Goal: Transaction & Acquisition: Purchase product/service

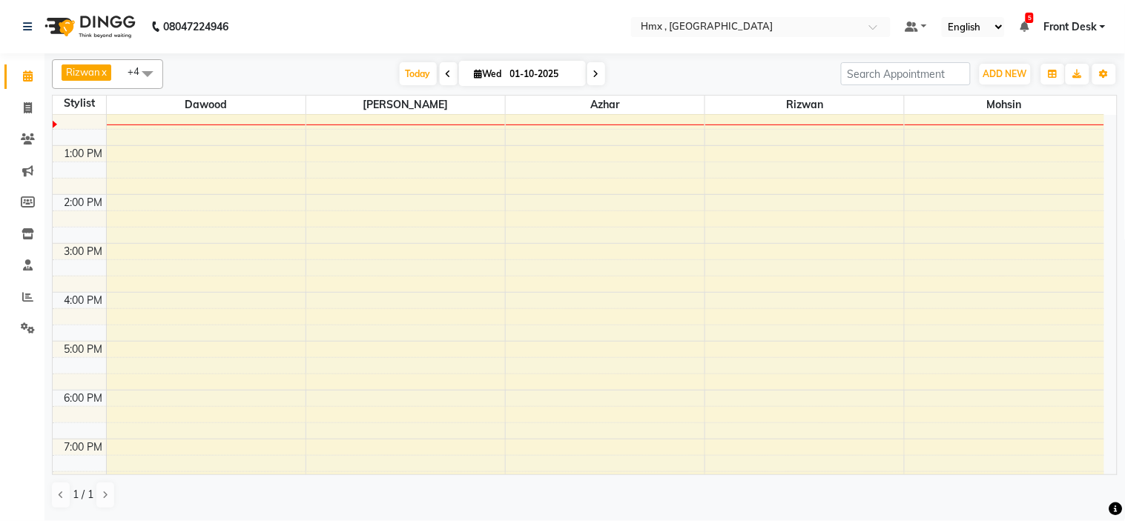
scroll to position [217, 0]
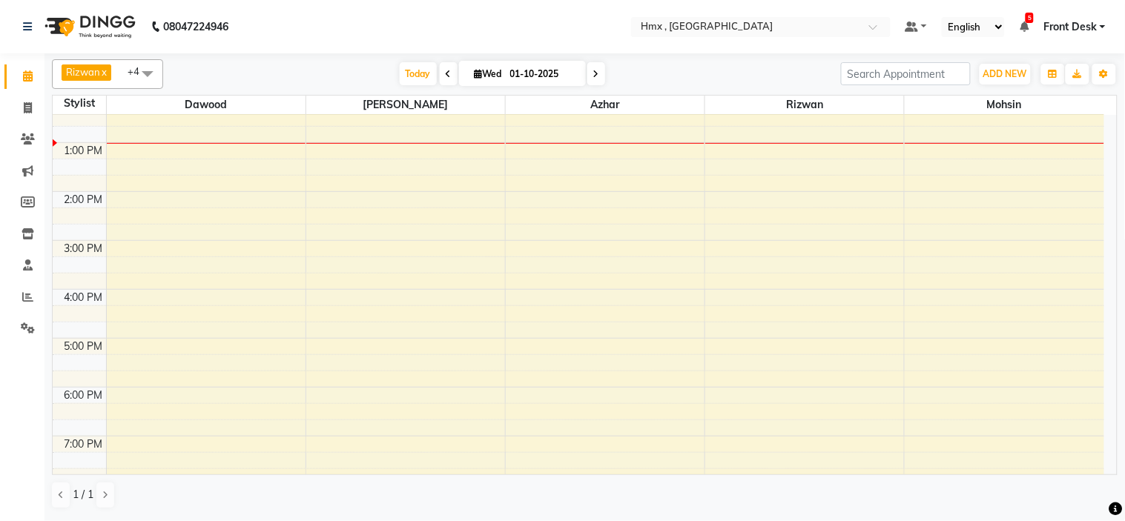
click at [792, 152] on div "8:00 AM 9:00 AM 10:00 AM 11:00 AM 12:00 PM 1:00 PM 2:00 PM 3:00 PM 4:00 PM 5:00…" at bounding box center [579, 240] width 1052 height 685
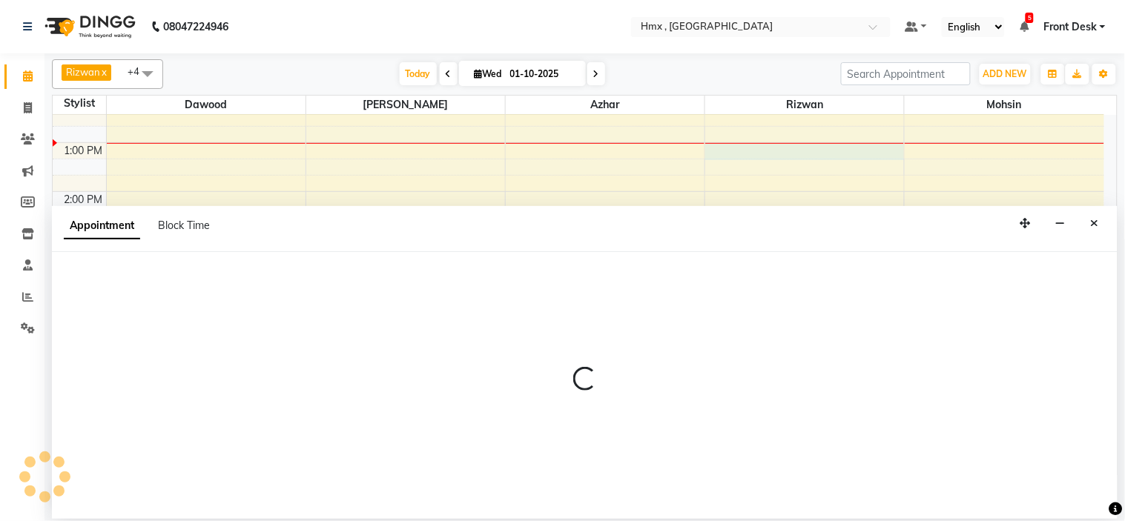
select select "76837"
select select "780"
select select "tentative"
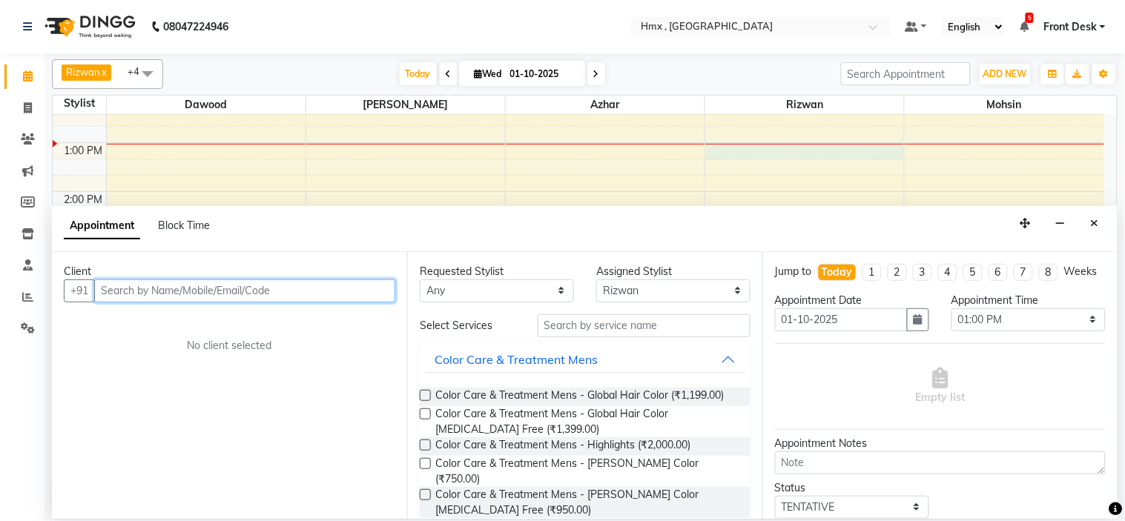
click at [223, 282] on input "text" at bounding box center [244, 291] width 301 height 23
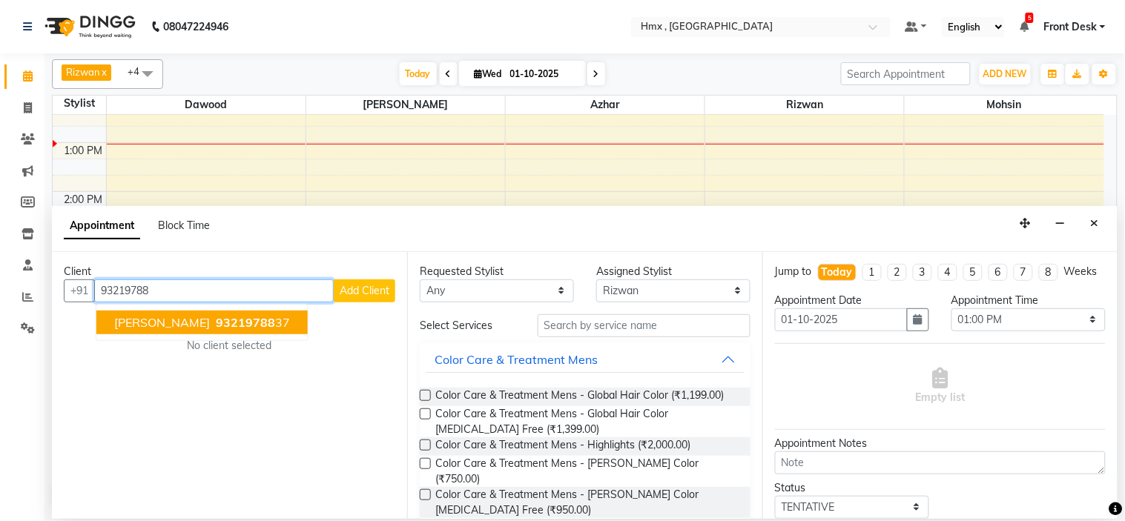
click at [224, 314] on button "Atish 93219788 37" at bounding box center [201, 323] width 211 height 24
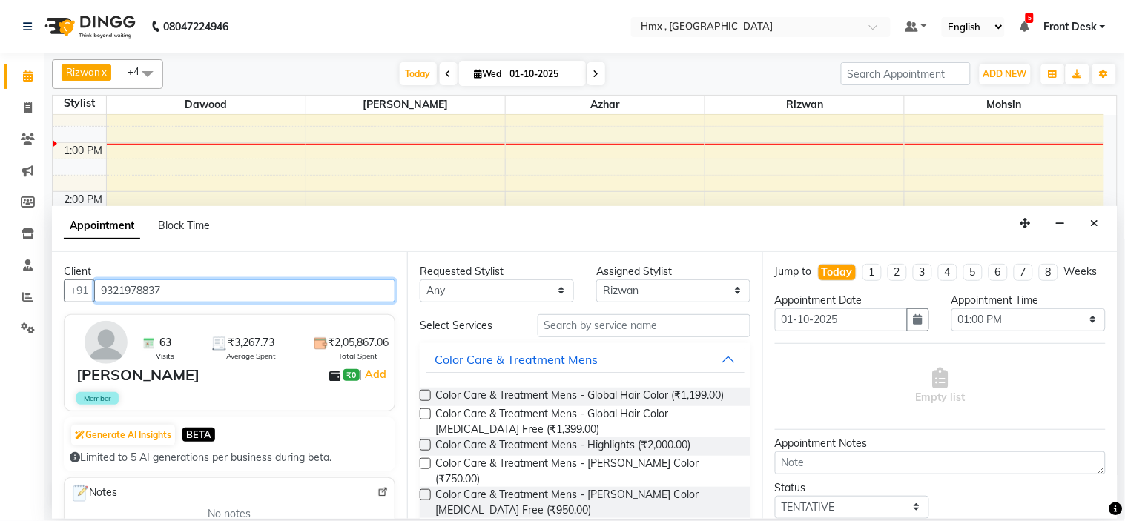
type input "9321978837"
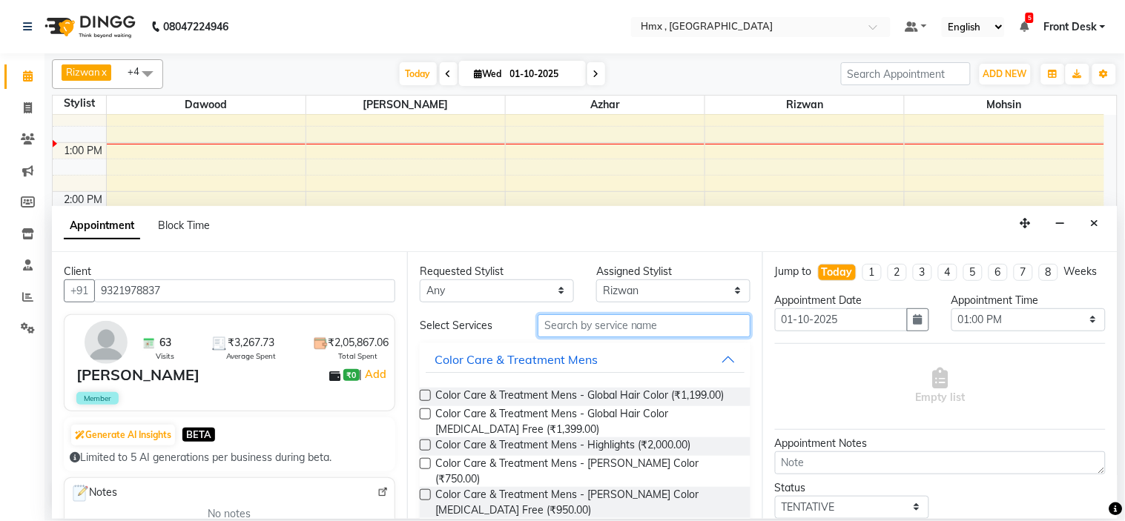
click at [570, 329] on input "text" at bounding box center [644, 325] width 213 height 23
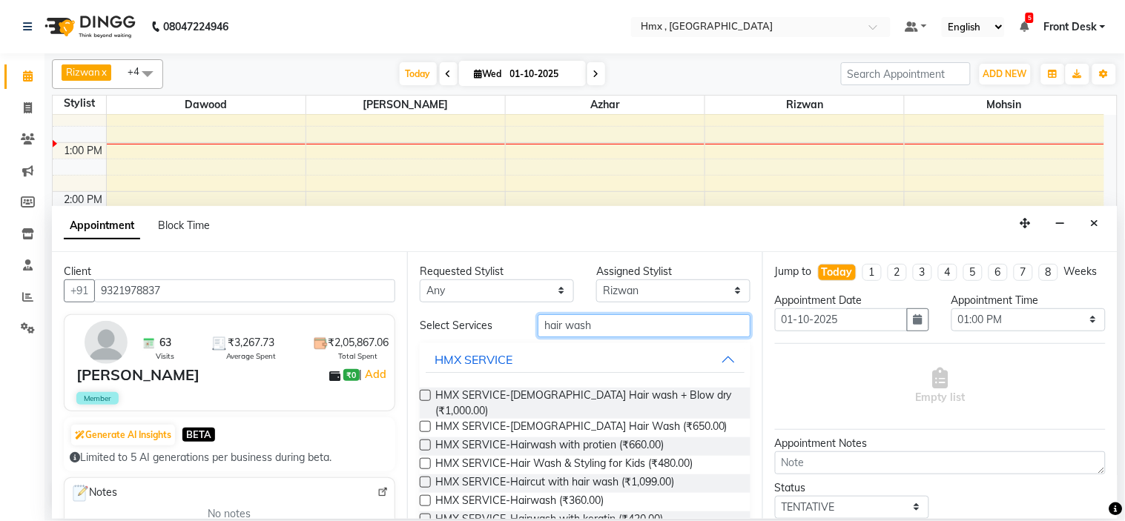
type input "hair wash"
click at [424, 391] on label at bounding box center [425, 395] width 11 height 11
click at [424, 392] on input "checkbox" at bounding box center [425, 397] width 10 height 10
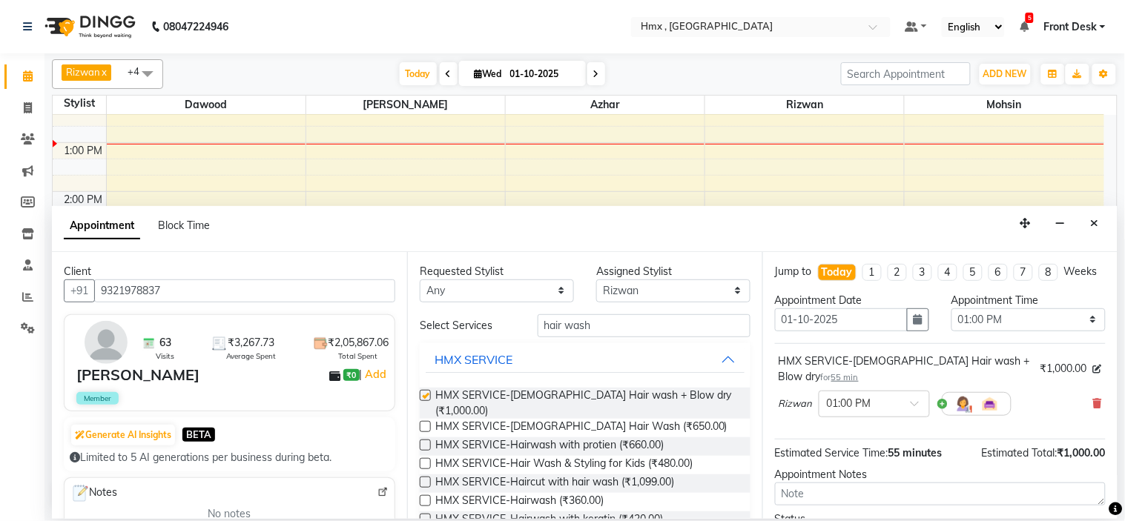
checkbox input "false"
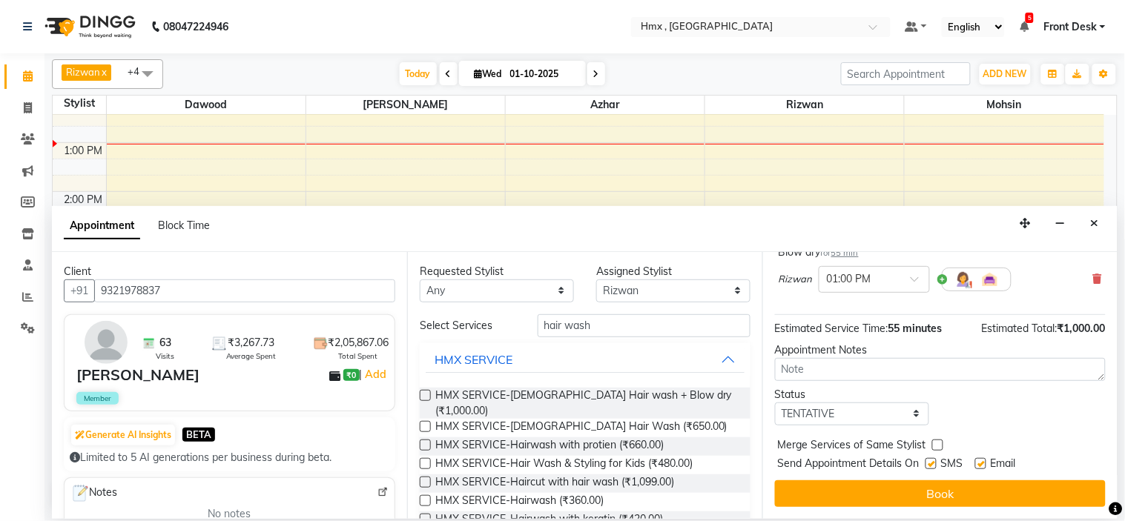
scroll to position [139, 0]
click at [969, 497] on button "Book" at bounding box center [940, 494] width 331 height 27
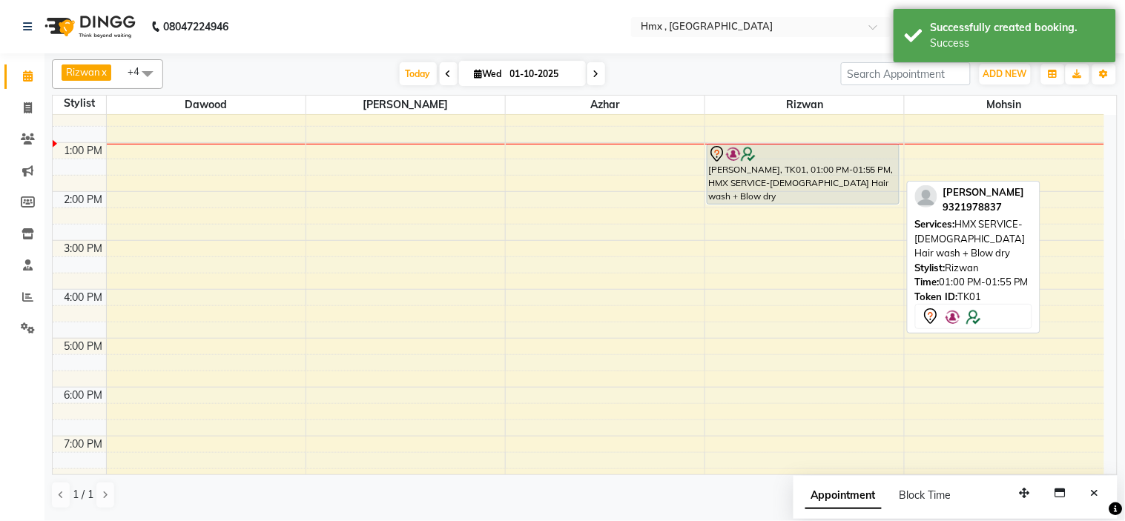
drag, startPoint x: 797, startPoint y: 185, endPoint x: 772, endPoint y: 273, distance: 91.1
click at [798, 205] on div "Atish, TK01, 01:00 PM-01:55 PM, HMX SERVICE-Female Hair wash + Blow dry Atish, …" at bounding box center [804, 240] width 199 height 685
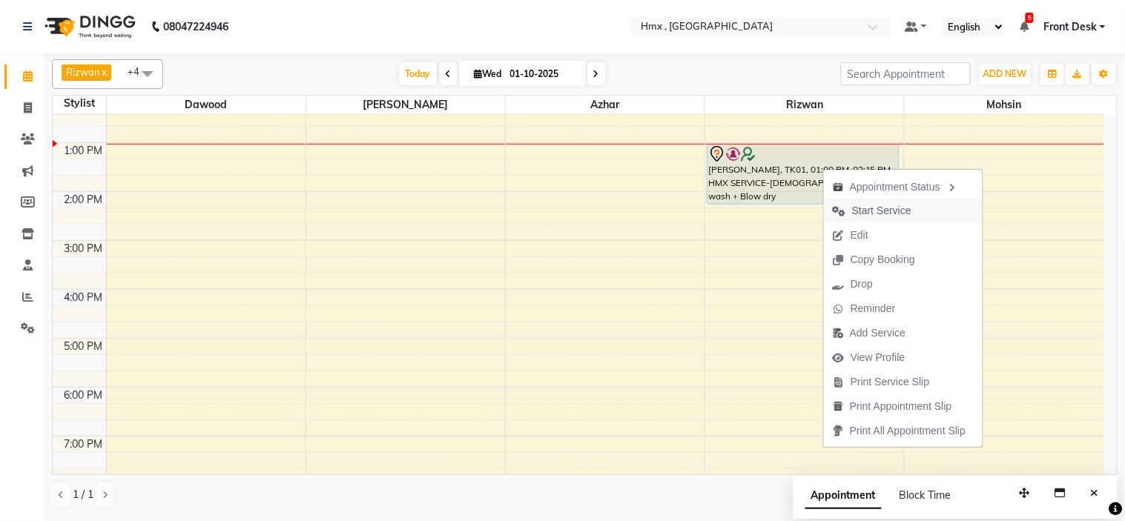
click at [896, 206] on span "Start Service" at bounding box center [881, 211] width 59 height 16
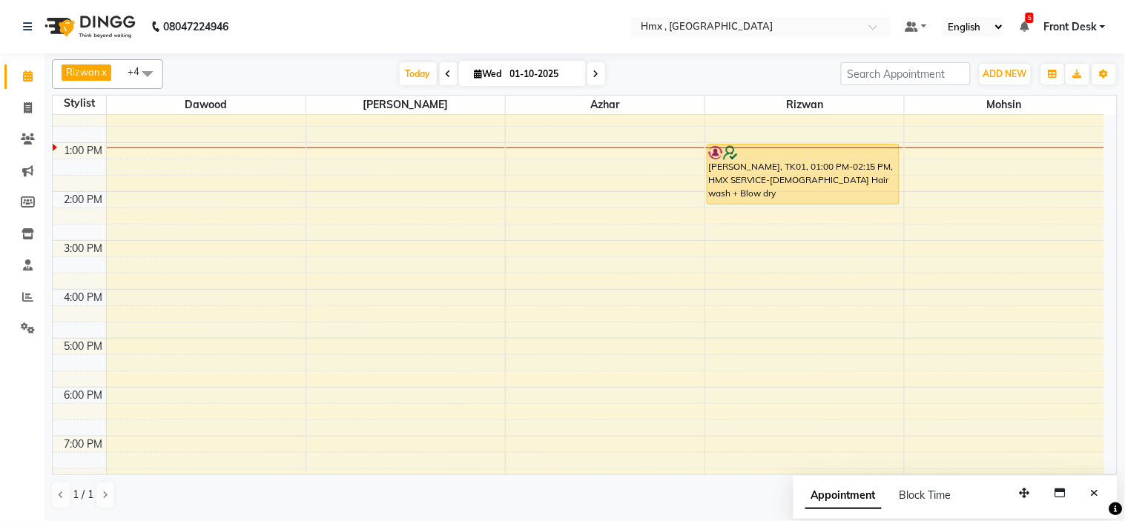
click at [579, 182] on div "8:00 AM 9:00 AM 10:00 AM 11:00 AM 12:00 PM 1:00 PM 2:00 PM 3:00 PM 4:00 PM 5:00…" at bounding box center [579, 240] width 1052 height 685
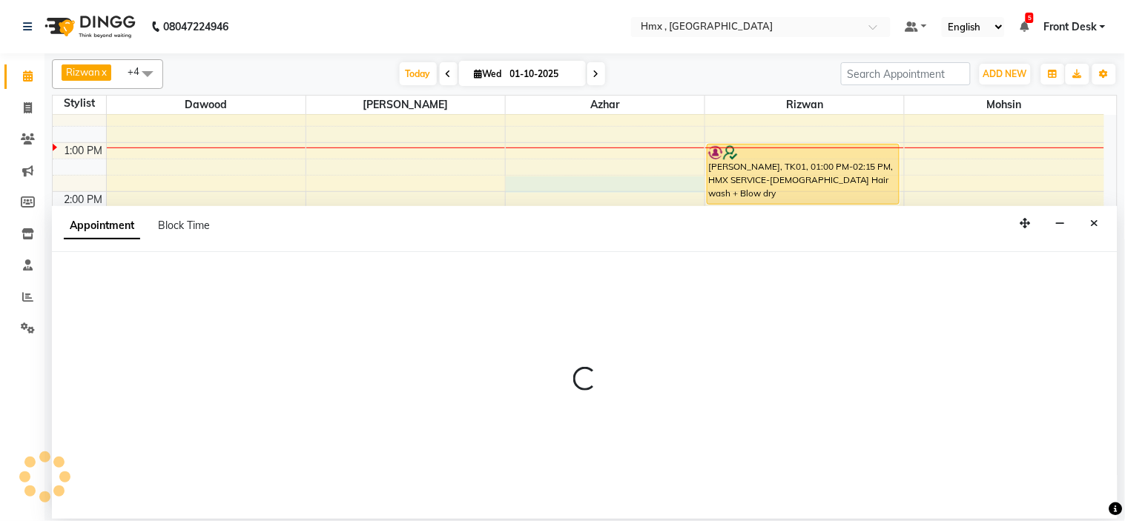
select select "39098"
select select "825"
select select "tentative"
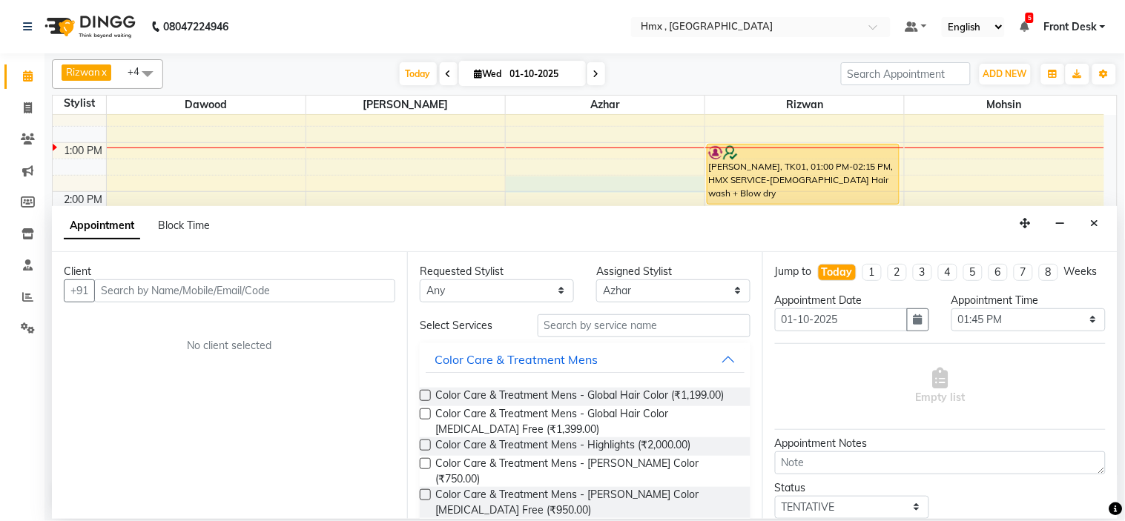
click at [169, 292] on input "text" at bounding box center [244, 291] width 301 height 23
type input "7387636133"
click at [380, 293] on span "Add Client" at bounding box center [365, 290] width 50 height 13
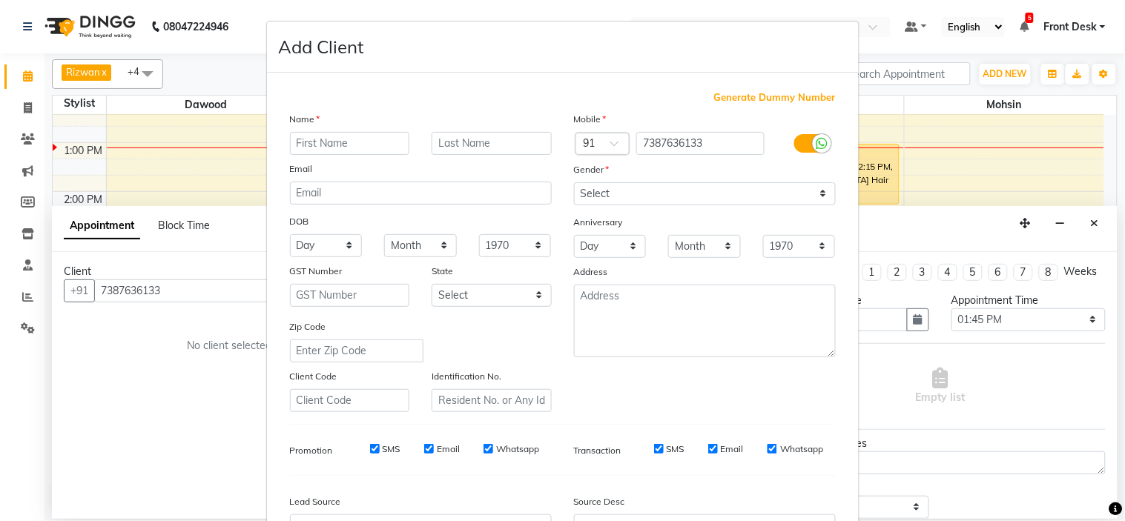
click at [332, 134] on input "text" at bounding box center [350, 143] width 120 height 23
type input "Sheryl"
click at [642, 195] on select "Select Male Female Other Prefer Not To Say" at bounding box center [705, 193] width 262 height 23
select select "female"
click at [574, 182] on select "Select Male Female Other Prefer Not To Say" at bounding box center [705, 193] width 262 height 23
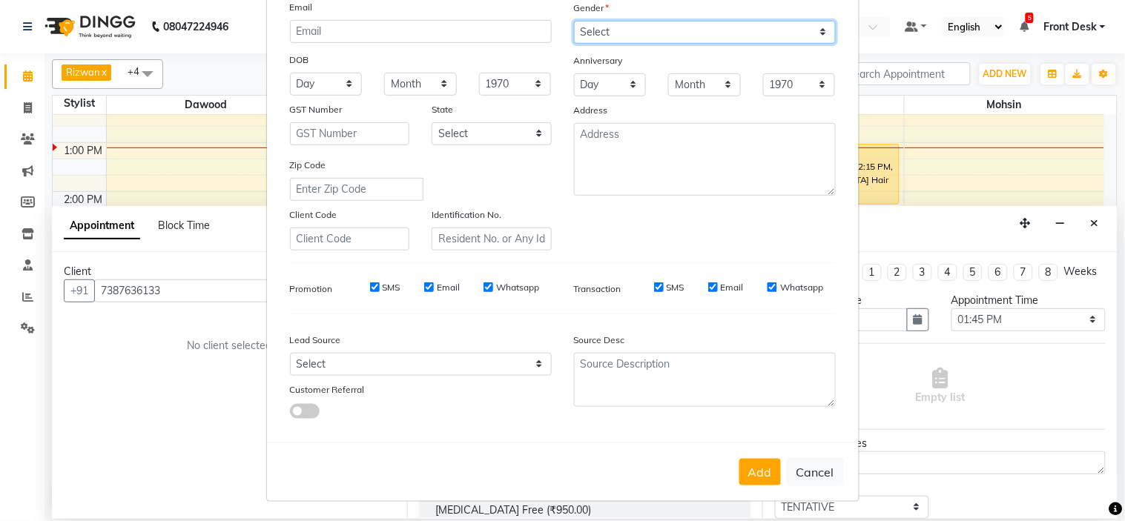
scroll to position [164, 0]
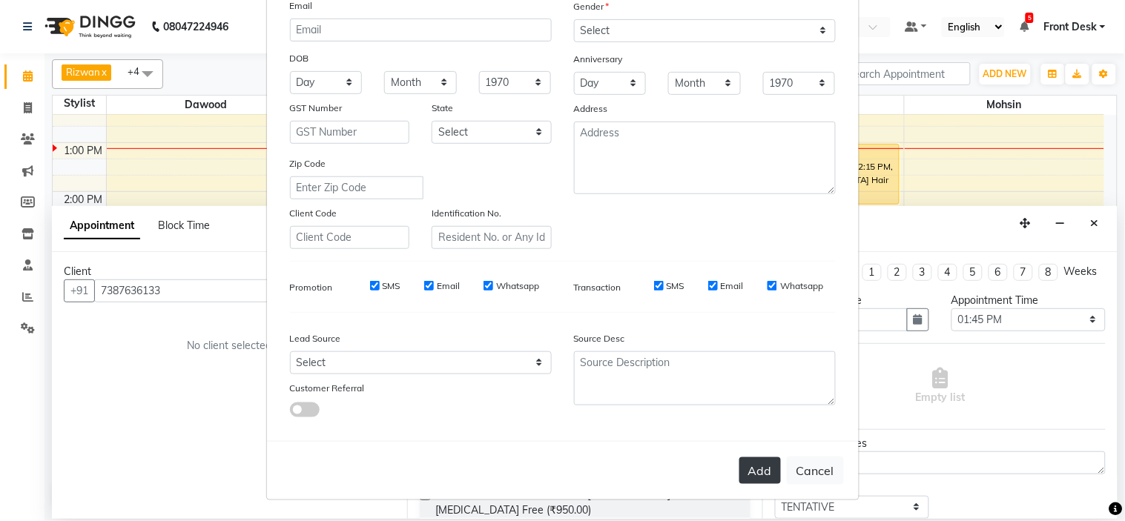
click at [751, 472] on button "Add" at bounding box center [760, 471] width 42 height 27
select select
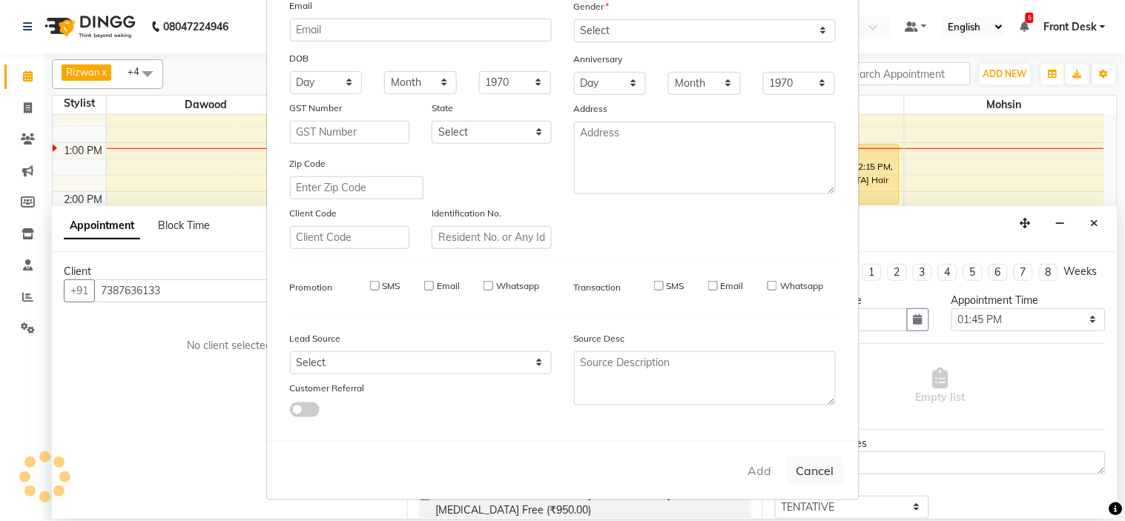
select select
checkbox input "false"
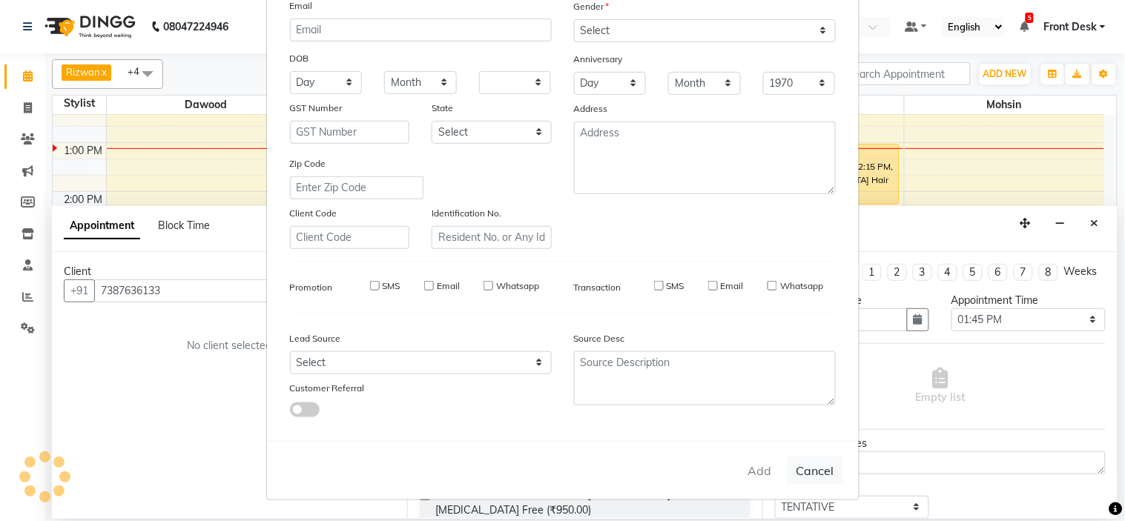
checkbox input "false"
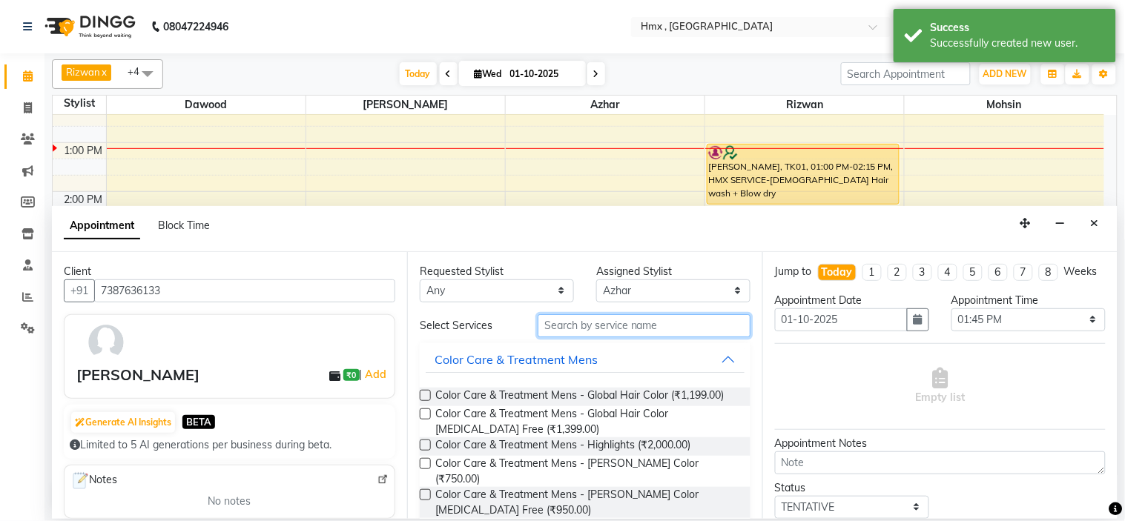
click at [655, 321] on input "text" at bounding box center [644, 325] width 213 height 23
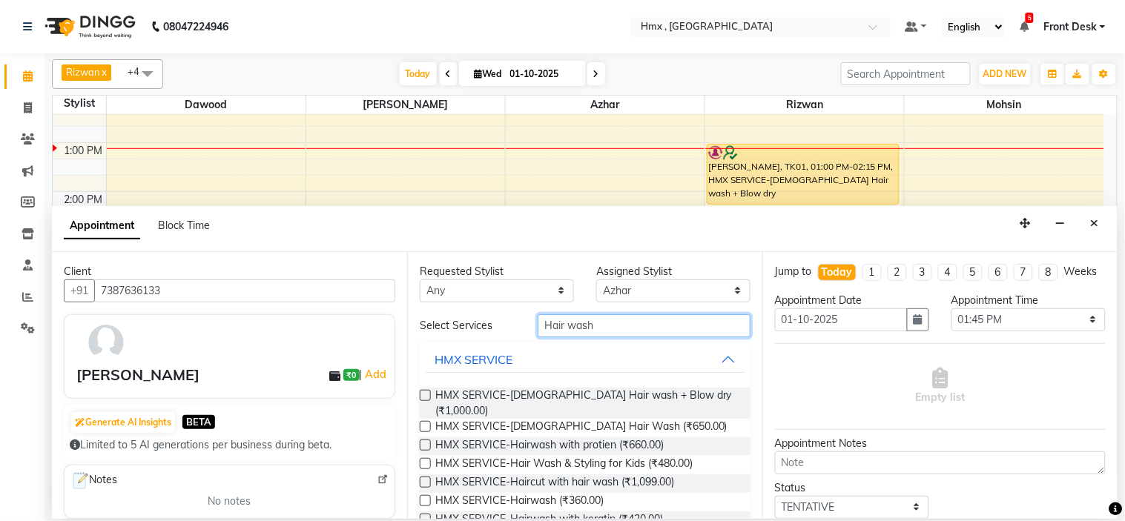
type input "Hair wash"
click at [423, 421] on label at bounding box center [425, 426] width 11 height 11
click at [423, 424] on input "checkbox" at bounding box center [425, 429] width 10 height 10
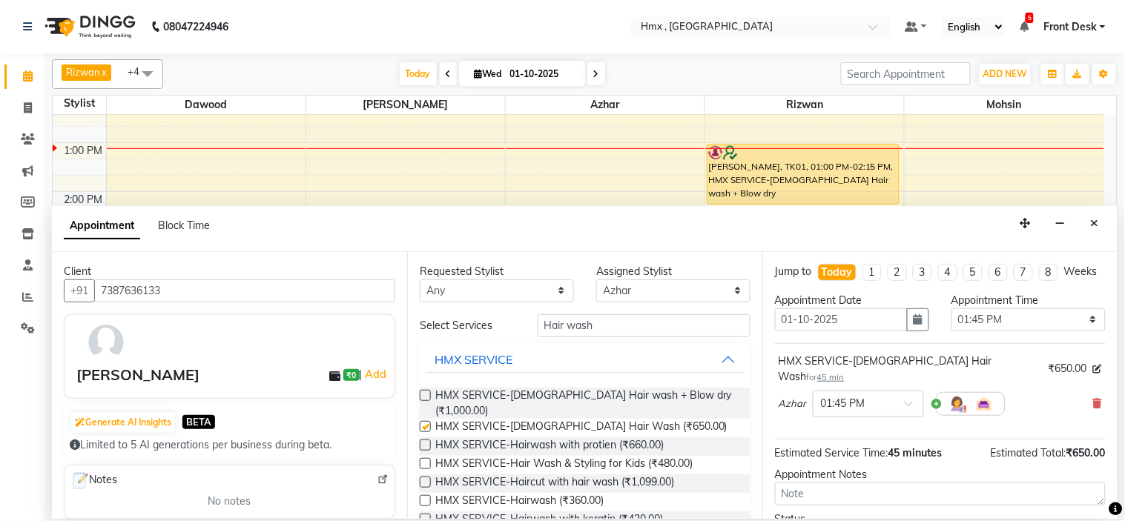
checkbox input "false"
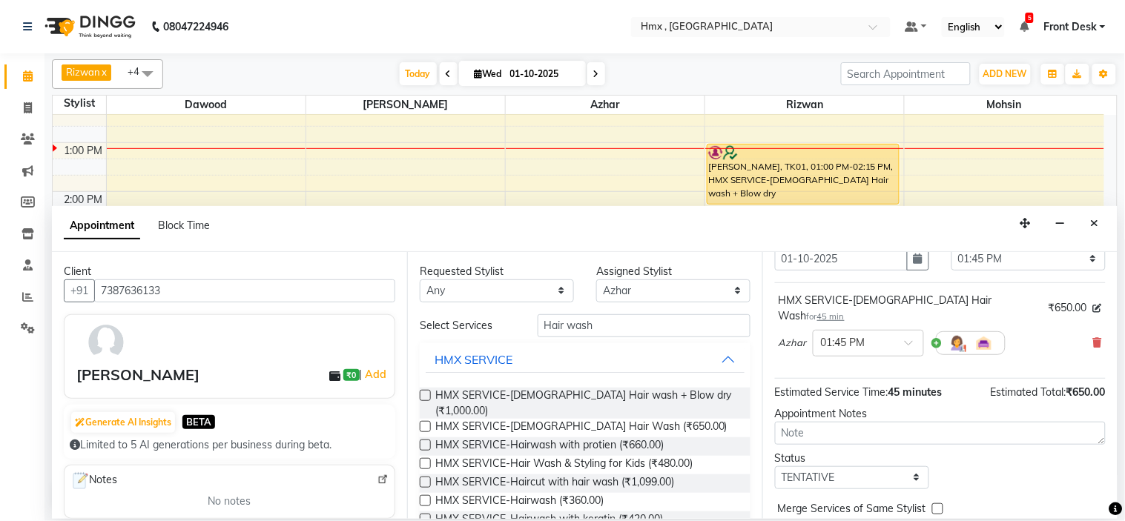
scroll to position [123, 0]
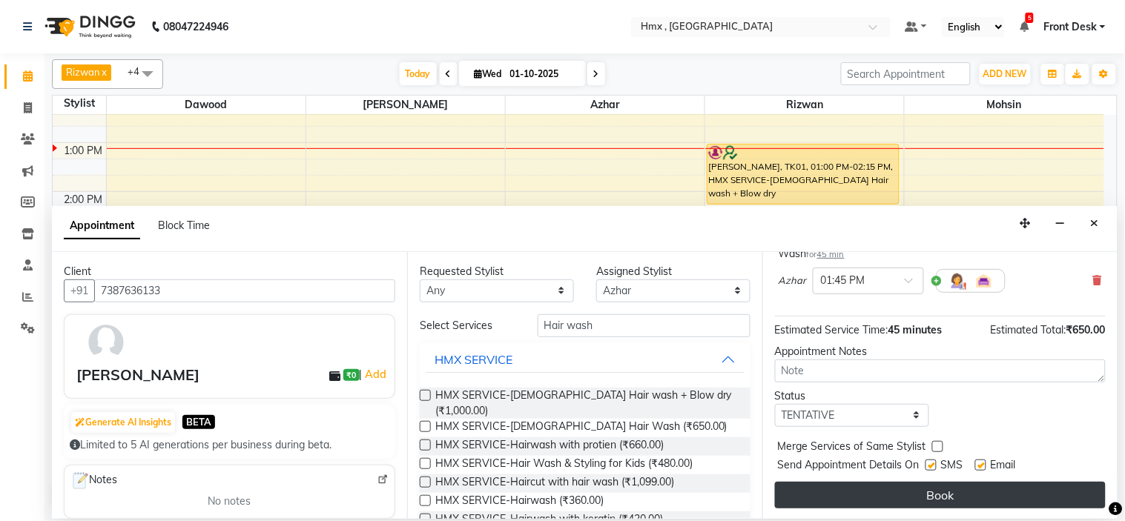
click at [994, 495] on button "Book" at bounding box center [940, 495] width 331 height 27
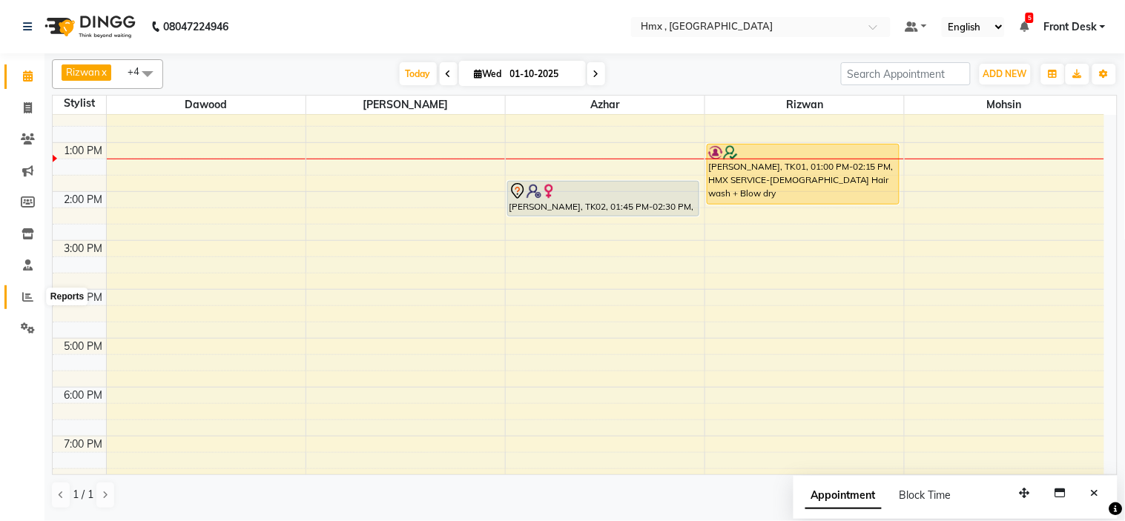
drag, startPoint x: 22, startPoint y: 292, endPoint x: 70, endPoint y: 305, distance: 49.1
click at [24, 294] on icon at bounding box center [27, 296] width 11 height 11
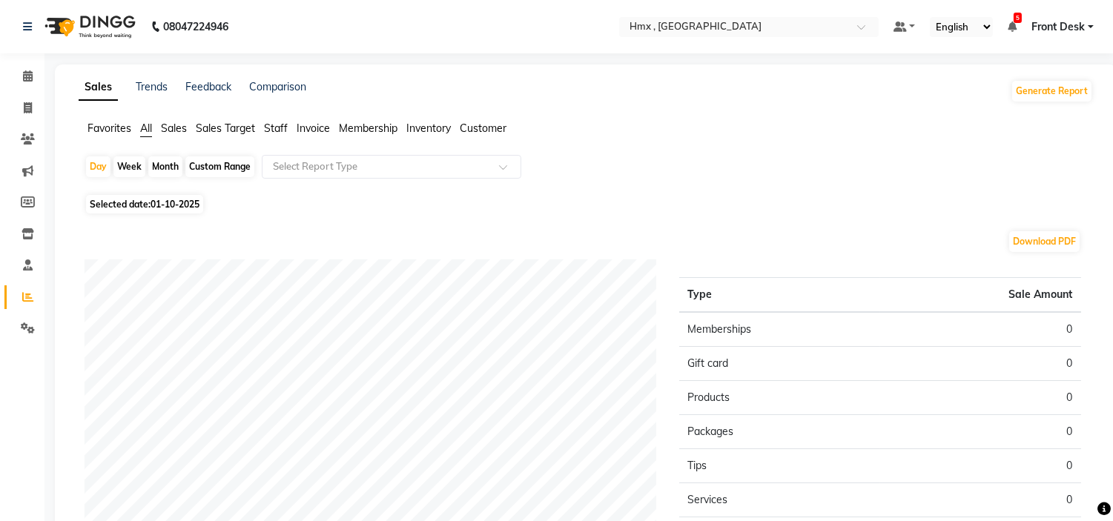
click at [162, 202] on span "01-10-2025" at bounding box center [175, 204] width 49 height 11
select select "10"
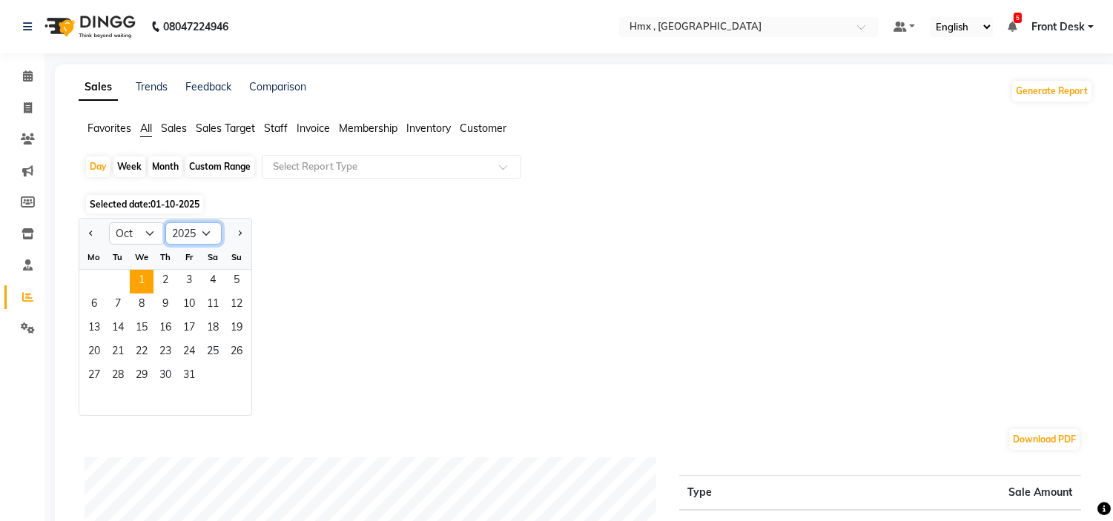
click at [205, 231] on select "2015 2016 2017 2018 2019 2020 2021 2022 2023 2024 2025 2026 2027 2028 2029 2030…" at bounding box center [193, 234] width 56 height 22
select select "2024"
click at [165, 223] on select "2015 2016 2017 2018 2019 2020 2021 2022 2023 2024 2025 2026 2027 2028 2029 2030…" at bounding box center [193, 234] width 56 height 22
click at [231, 168] on div "Custom Range" at bounding box center [219, 167] width 69 height 21
select select "10"
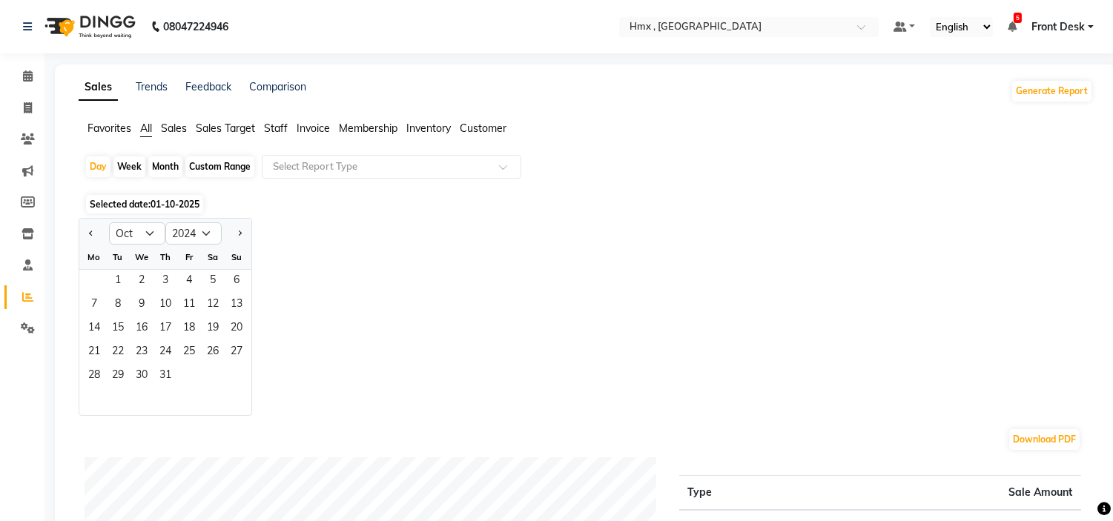
select select "2025"
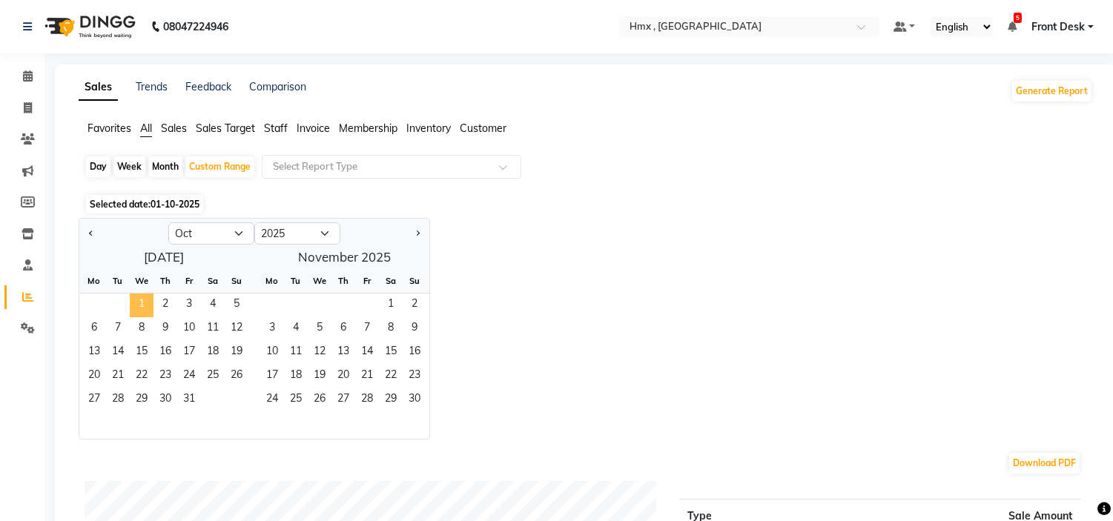
click at [143, 301] on span "1" at bounding box center [142, 306] width 24 height 24
click at [194, 396] on span "31" at bounding box center [189, 401] width 24 height 24
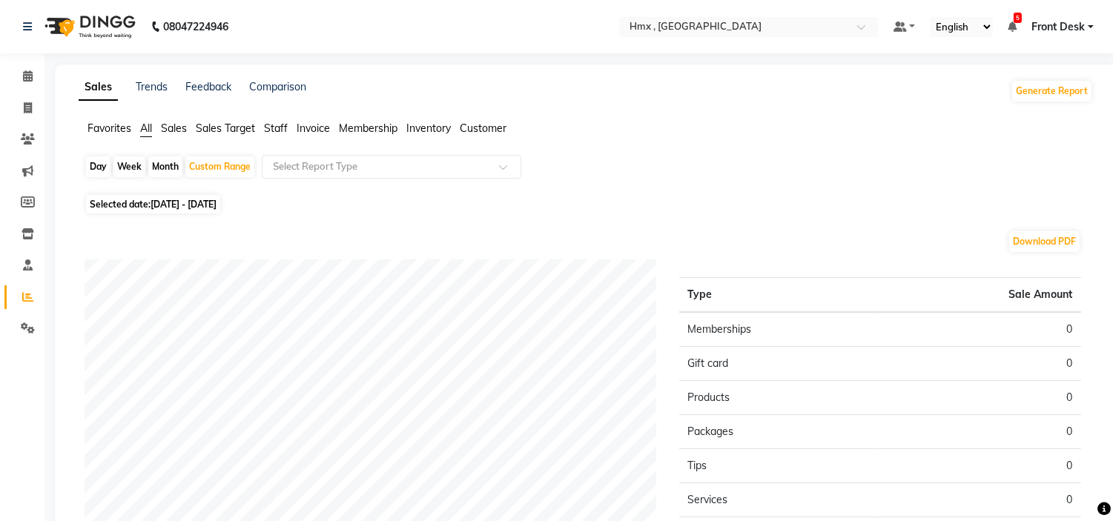
click at [217, 209] on span "01-10-2025 - 31-10-2025" at bounding box center [184, 204] width 66 height 11
select select "10"
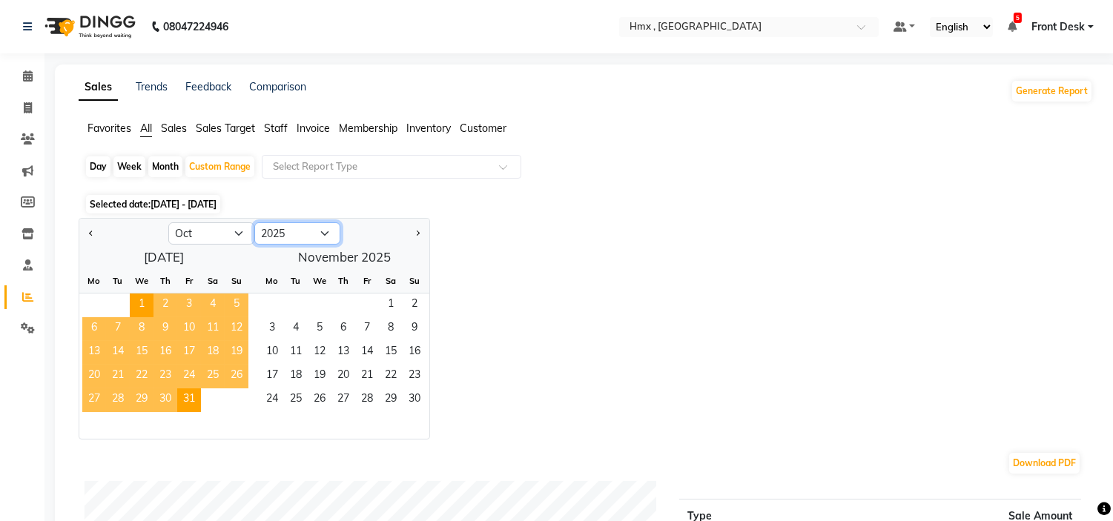
click at [316, 235] on select "2015 2016 2017 2018 2019 2020 2021 2022 2023 2024 2025 2026 2027 2028 2029 2030…" at bounding box center [297, 234] width 86 height 22
select select "2024"
click at [254, 223] on select "2015 2016 2017 2018 2019 2020 2021 2022 2023 2024 2025 2026 2027 2028 2029 2030…" at bounding box center [297, 234] width 86 height 22
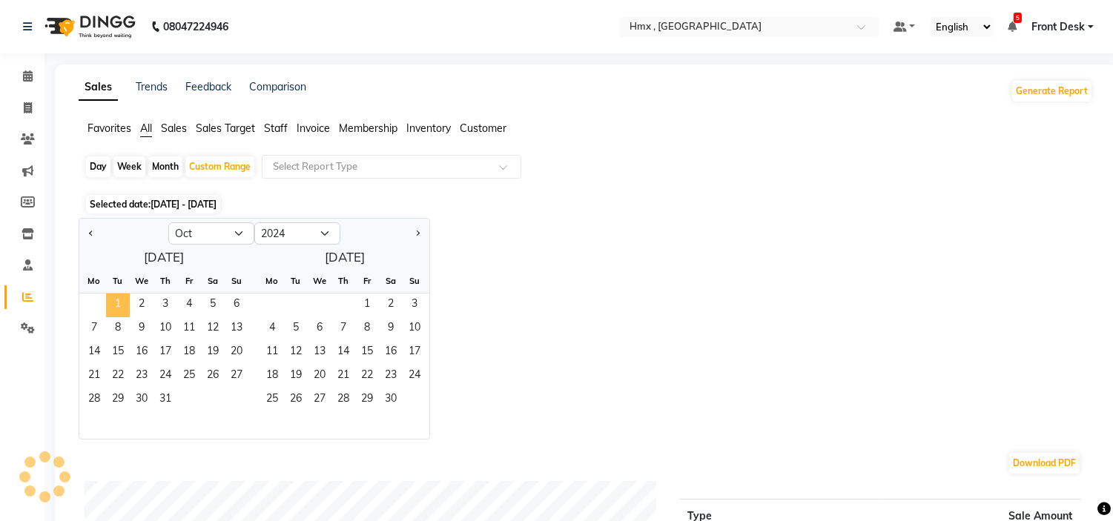
click at [126, 306] on span "1" at bounding box center [118, 306] width 24 height 24
click at [172, 398] on span "31" at bounding box center [166, 401] width 24 height 24
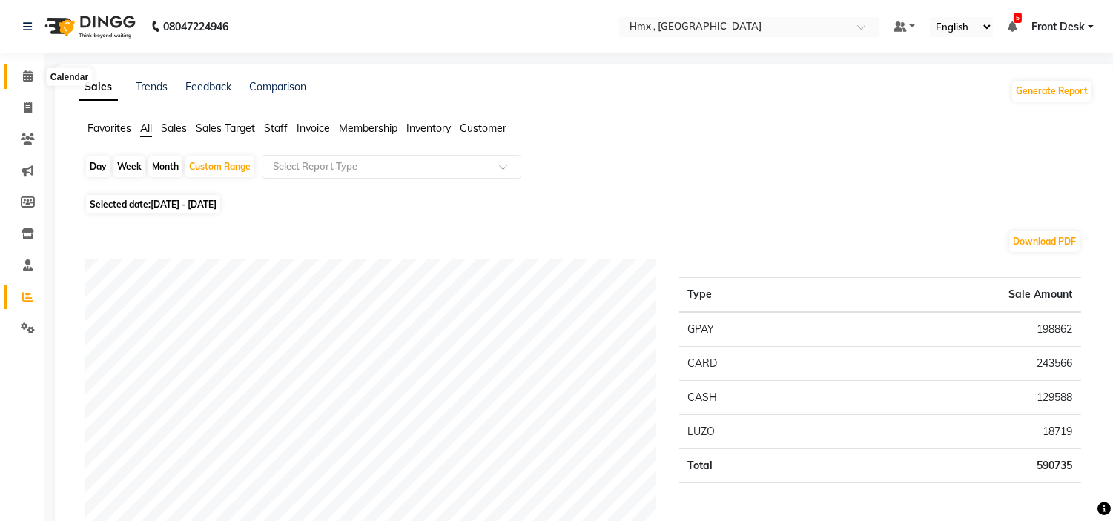
click at [27, 79] on icon at bounding box center [28, 75] width 10 height 11
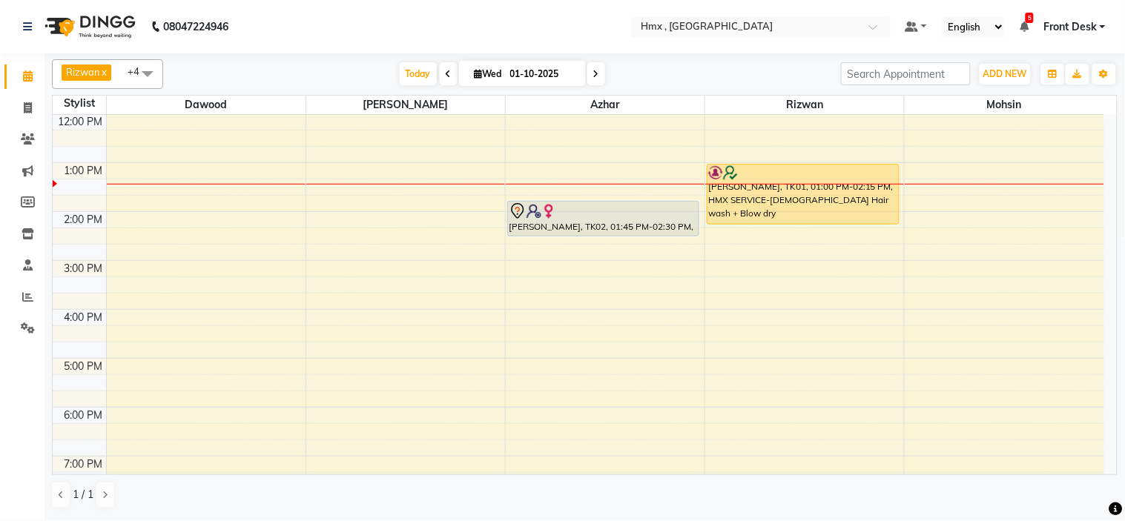
scroll to position [247, 0]
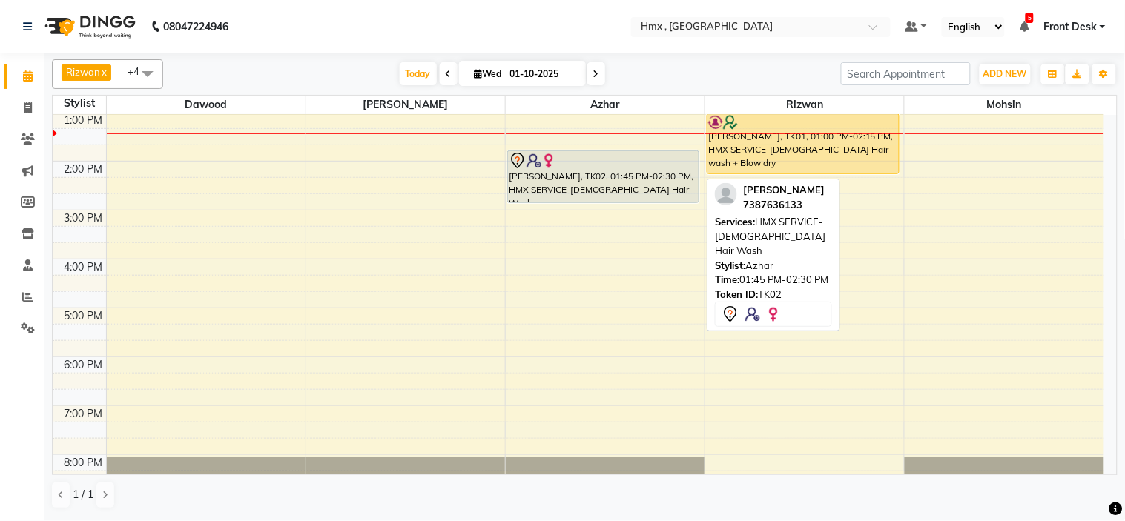
drag, startPoint x: 602, startPoint y: 182, endPoint x: 597, endPoint y: 196, distance: 14.3
click at [597, 196] on div "Sheryl, TK02, 01:45 PM-02:30 PM, HMX SERVICE-Female Hair Wash Sheryl, TK02, 01:…" at bounding box center [605, 210] width 199 height 685
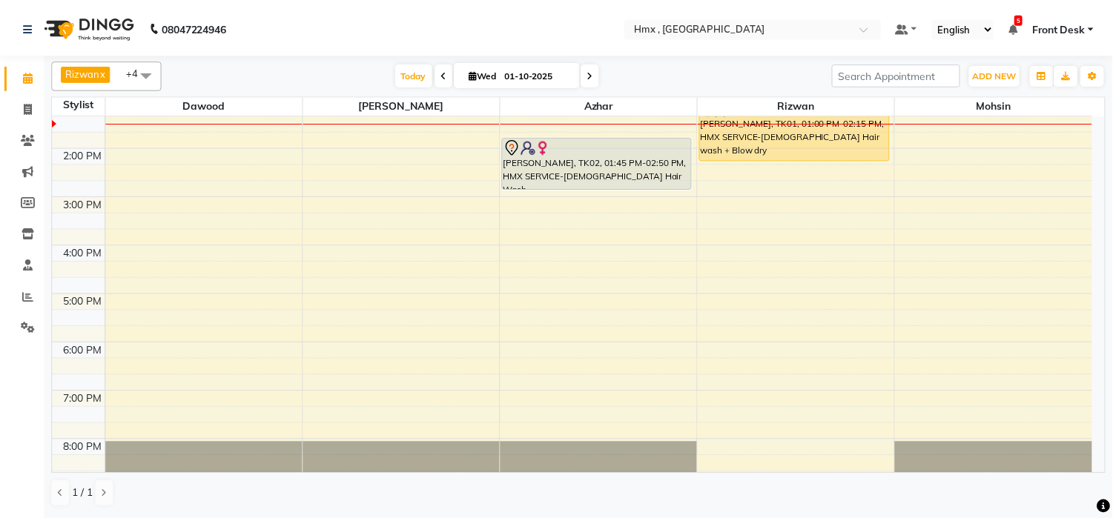
scroll to position [263, 0]
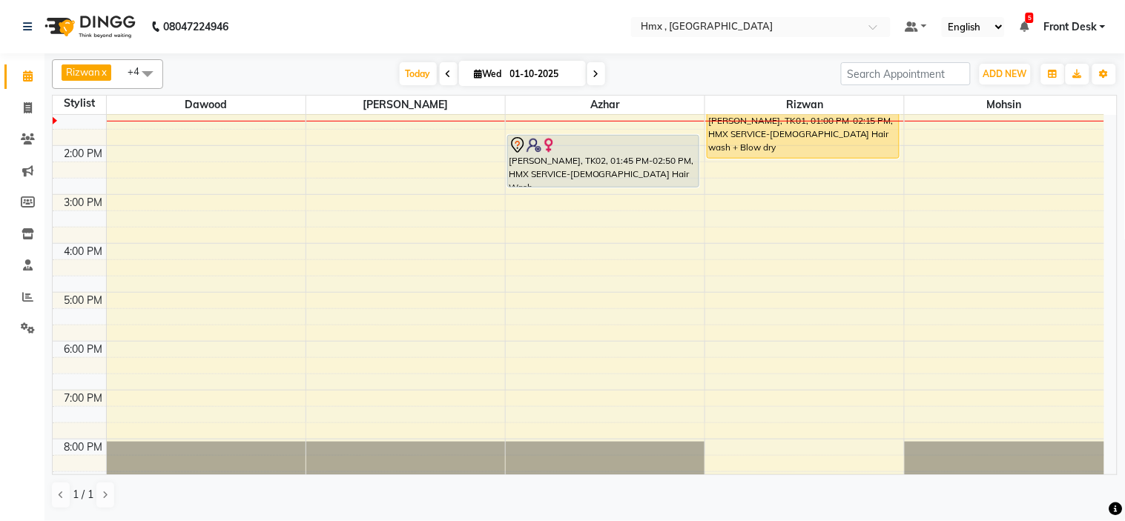
click at [527, 22] on nav "08047224946 Select Location × Hmx , Malad West Default Panel My Panel English E…" at bounding box center [562, 26] width 1125 height 53
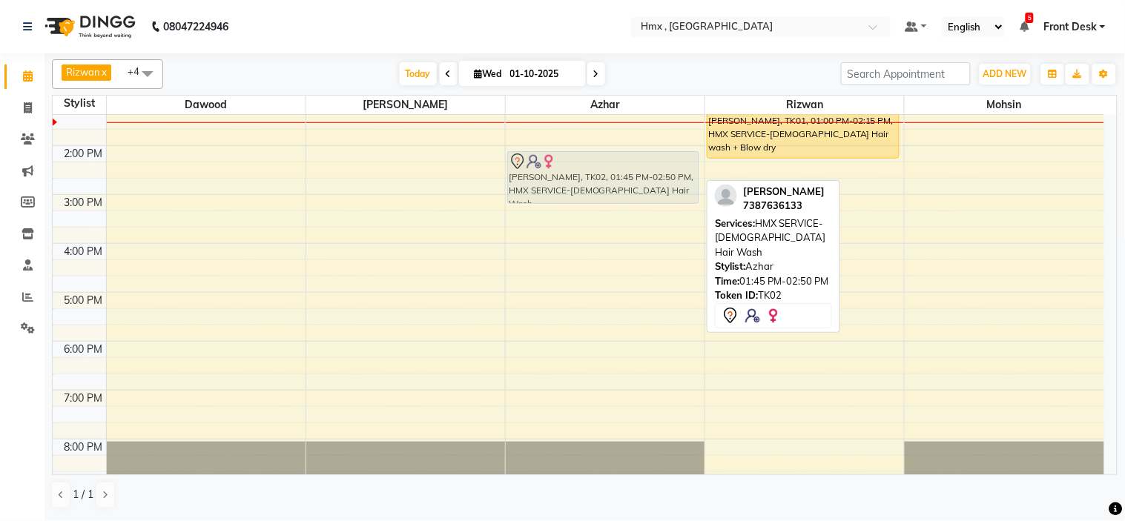
drag, startPoint x: 624, startPoint y: 151, endPoint x: 623, endPoint y: 163, distance: 11.9
click at [623, 163] on div "Sheryl, TK02, 01:45 PM-02:50 PM, HMX SERVICE-Female Hair Wash Sheryl, TK02, 01:…" at bounding box center [605, 194] width 199 height 685
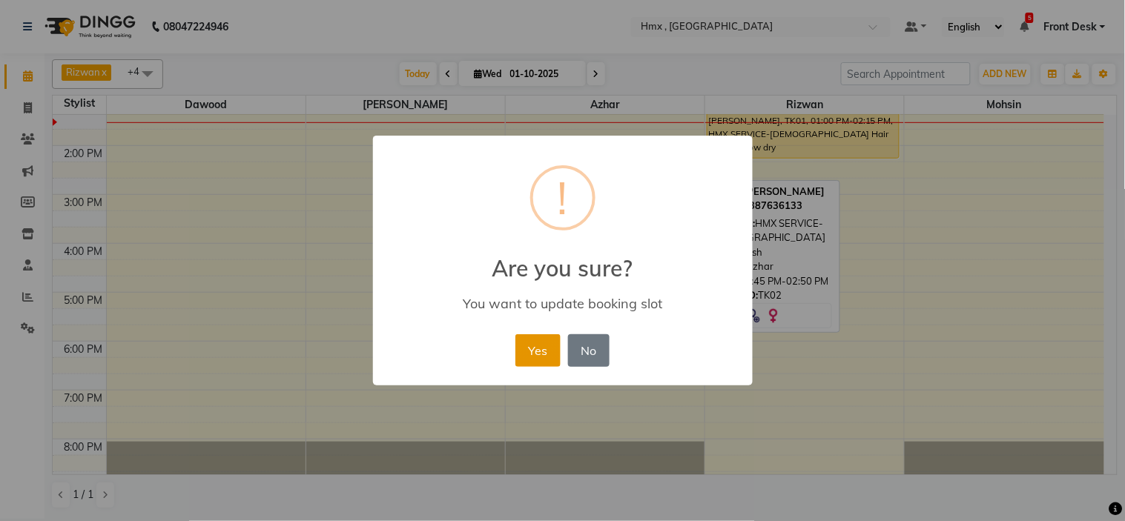
click at [525, 353] on button "Yes" at bounding box center [537, 351] width 45 height 33
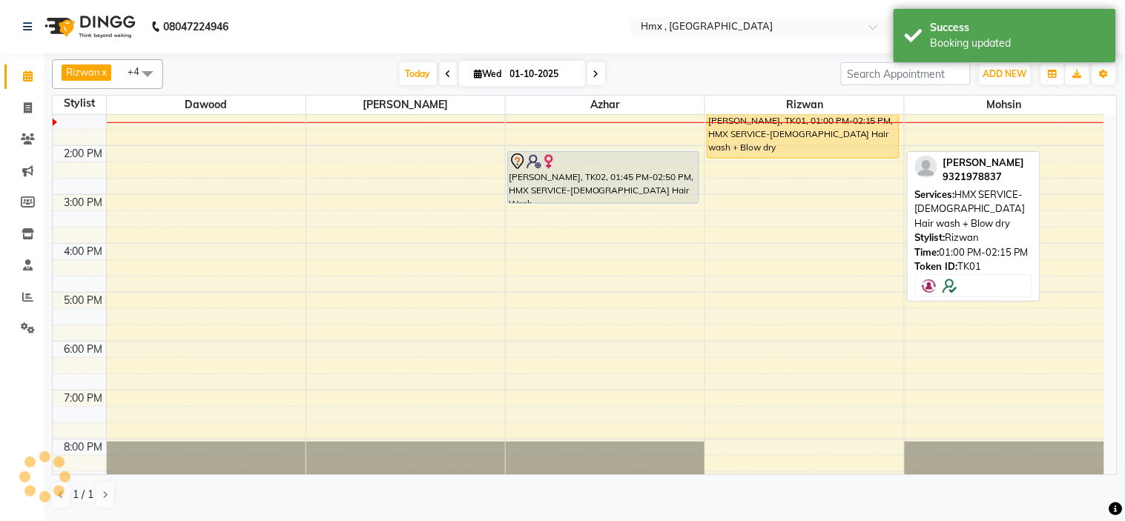
click at [846, 131] on div "Atish, TK01, 01:00 PM-02:15 PM, HMX SERVICE-Female Hair wash + Blow dry" at bounding box center [803, 128] width 191 height 59
click at [844, 136] on div "Atish, TK01, 01:00 PM-02:15 PM, HMX SERVICE-Female Hair wash + Blow dry" at bounding box center [803, 128] width 191 height 59
select select "1"
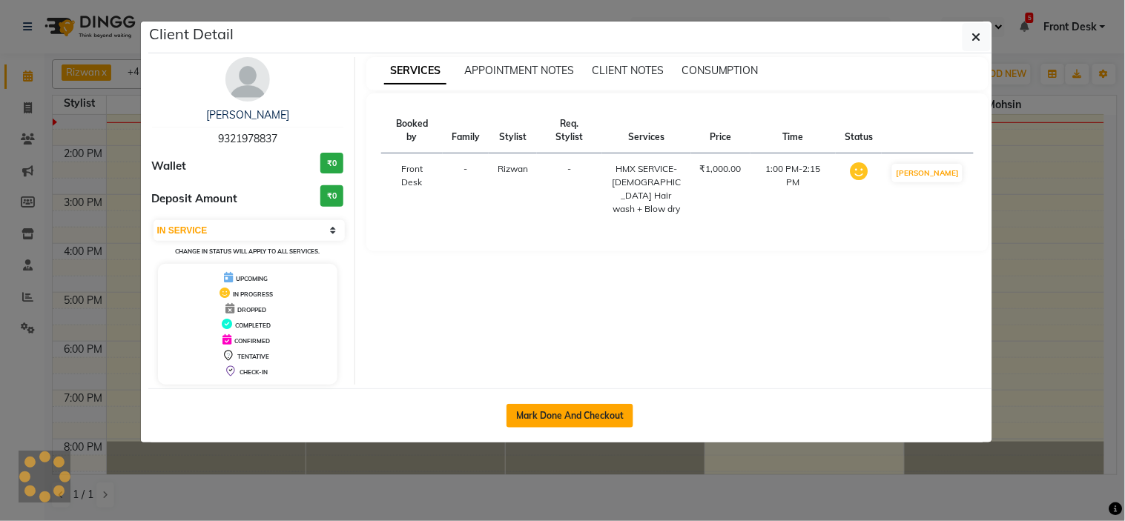
click at [573, 424] on button "Mark Done And Checkout" at bounding box center [570, 416] width 127 height 24
select select "5711"
select select "service"
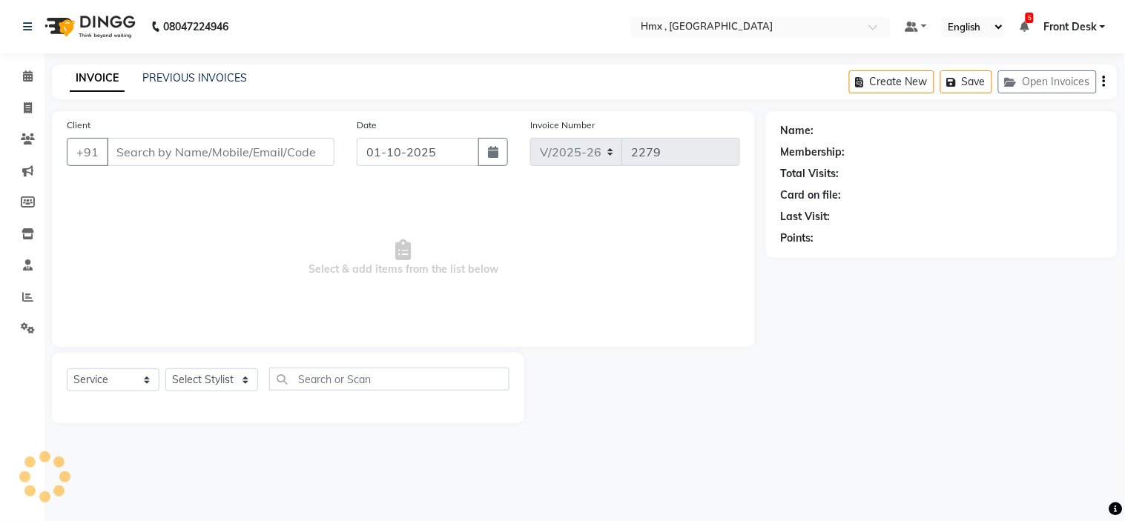
type input "9321978837"
select select "76837"
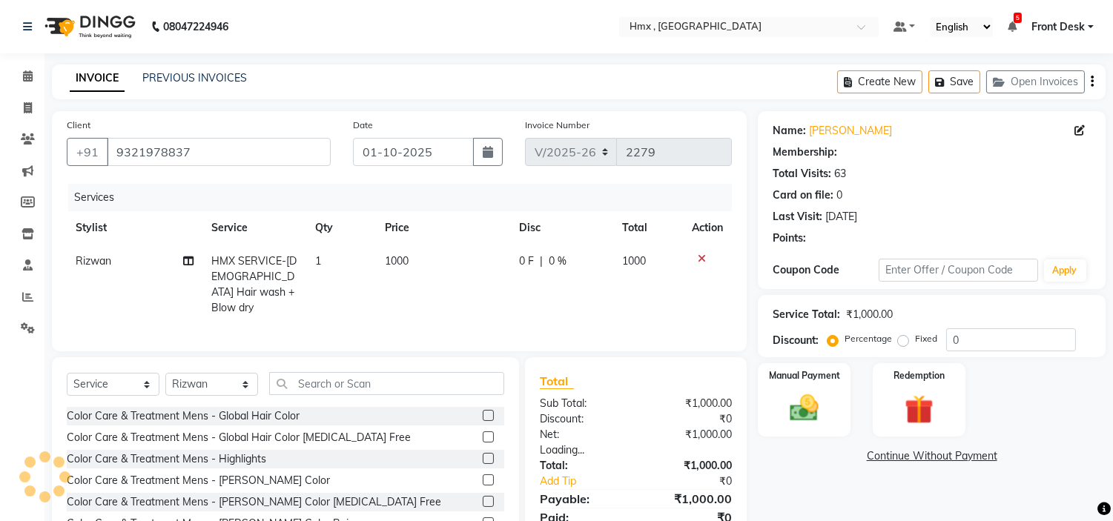
select select "1: Object"
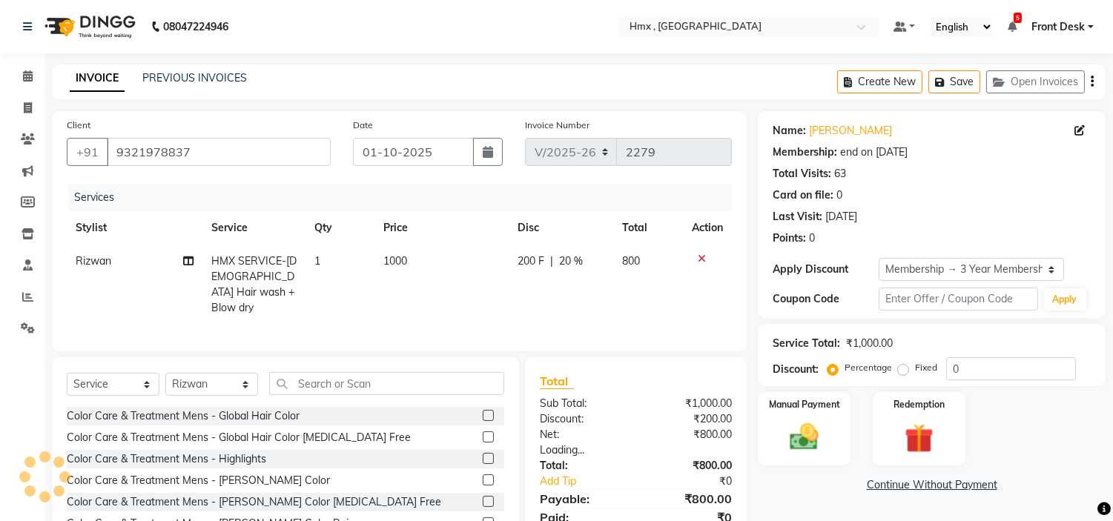
type input "20"
click at [274, 263] on span "HMX SERVICE-Female Hair wash + Blow dry" at bounding box center [253, 284] width 85 height 60
select select "76837"
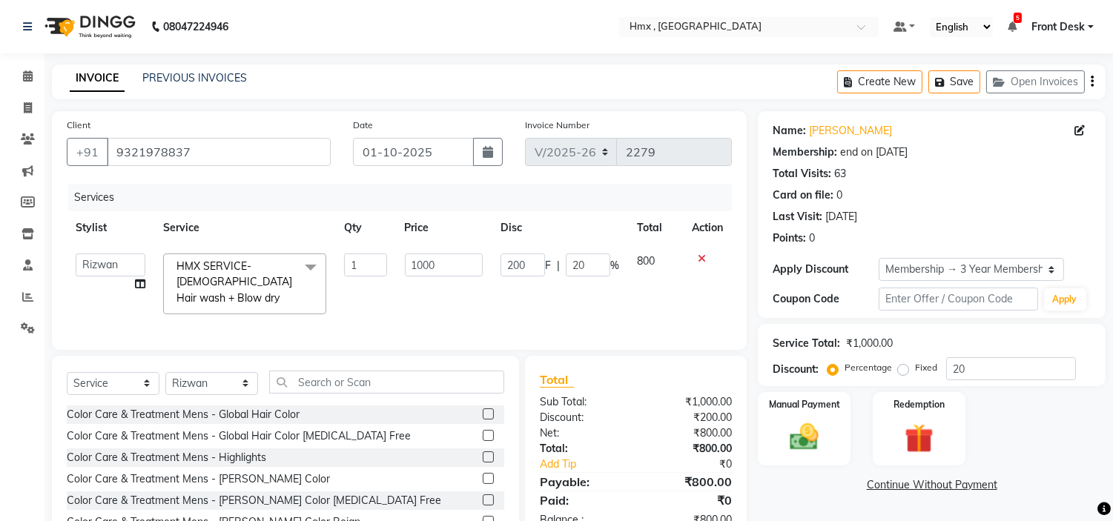
click at [269, 277] on span "HMX SERVICE-Female Hair wash + Blow dry" at bounding box center [235, 282] width 116 height 45
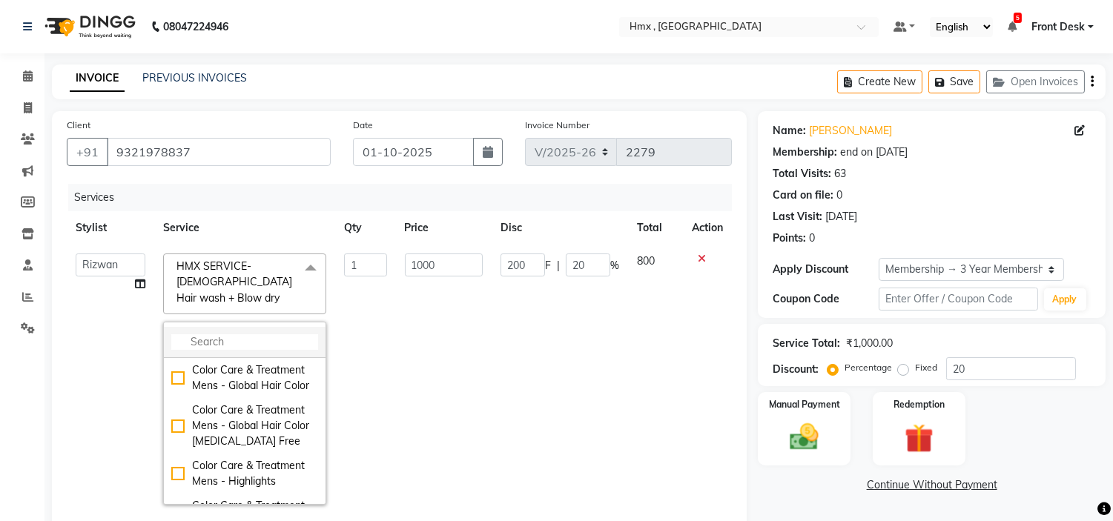
click at [280, 335] on input "multiselect-search" at bounding box center [244, 343] width 147 height 16
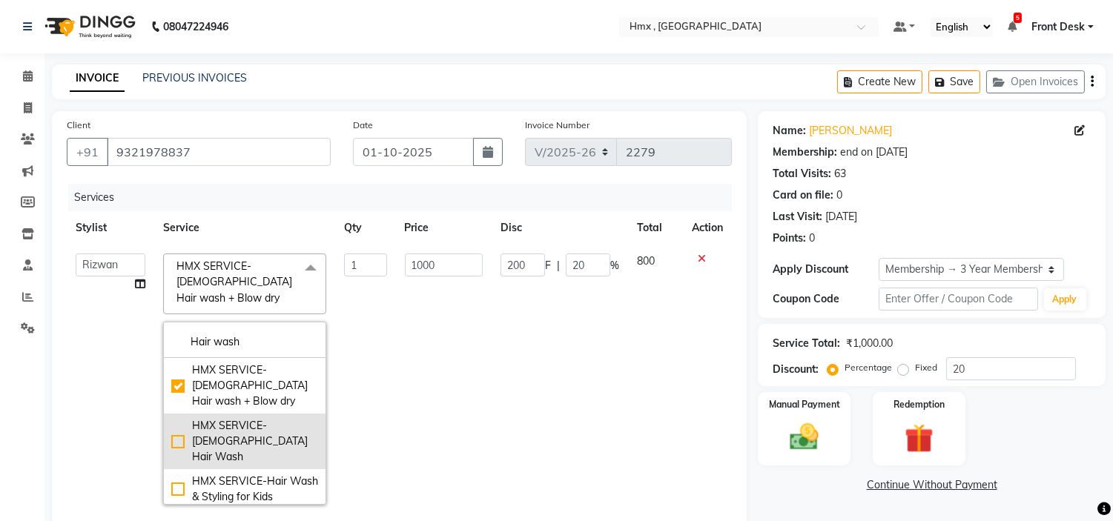
type input "Hair wash"
click at [175, 418] on div "HMX SERVICE-Female Hair Wash" at bounding box center [244, 441] width 147 height 47
checkbox input "false"
checkbox input "true"
type input "650"
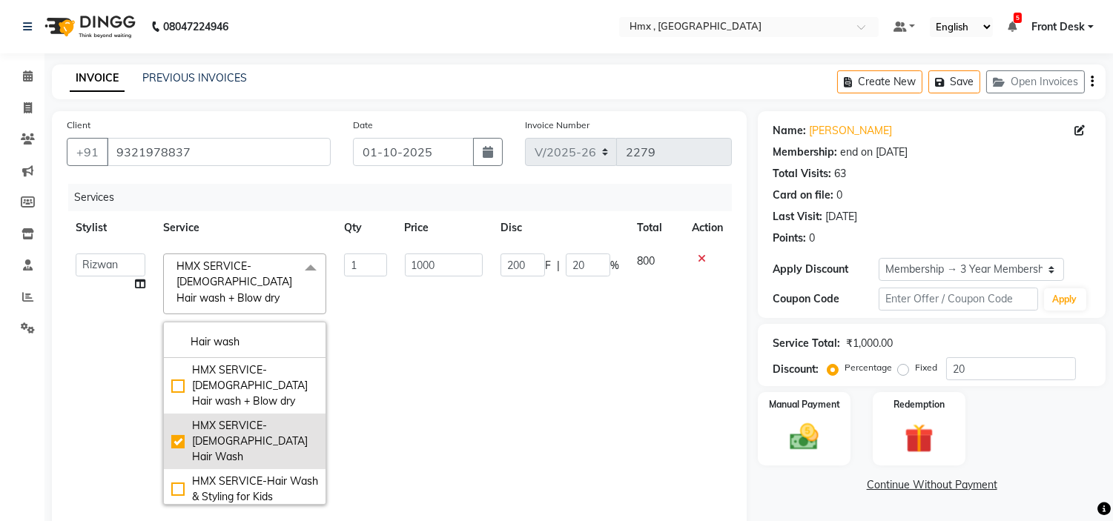
type input "130"
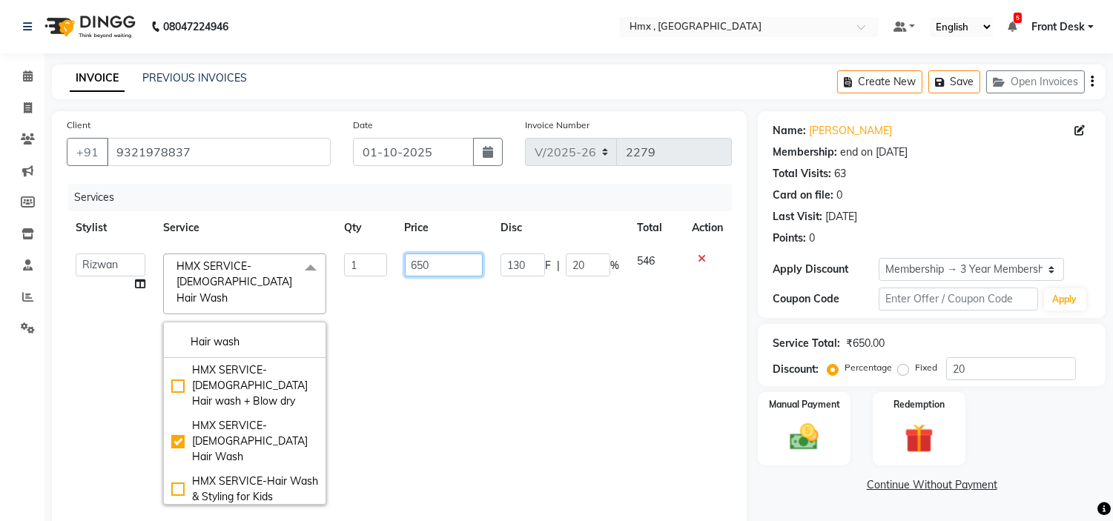
click at [454, 256] on input "650" at bounding box center [444, 265] width 78 height 23
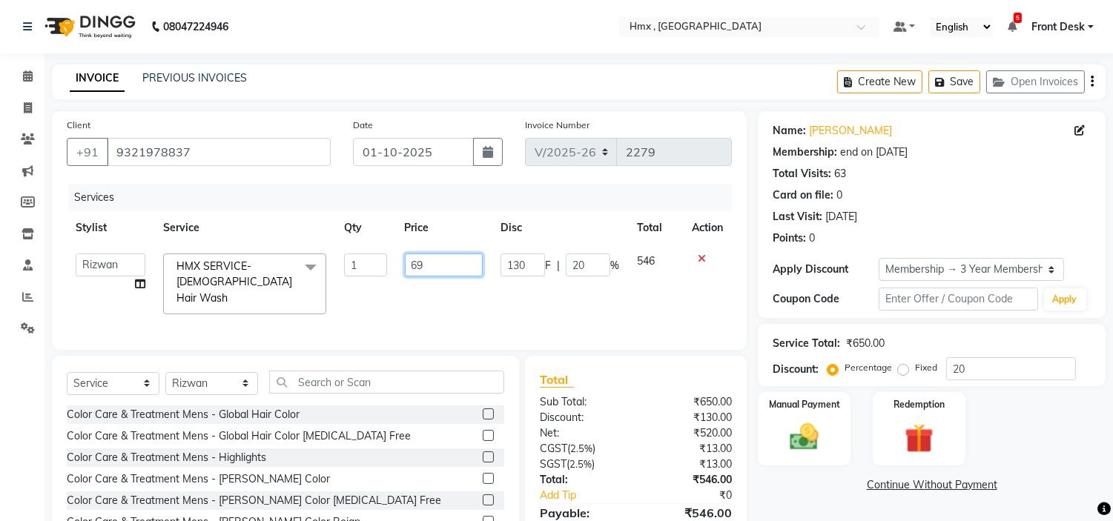
type input "699"
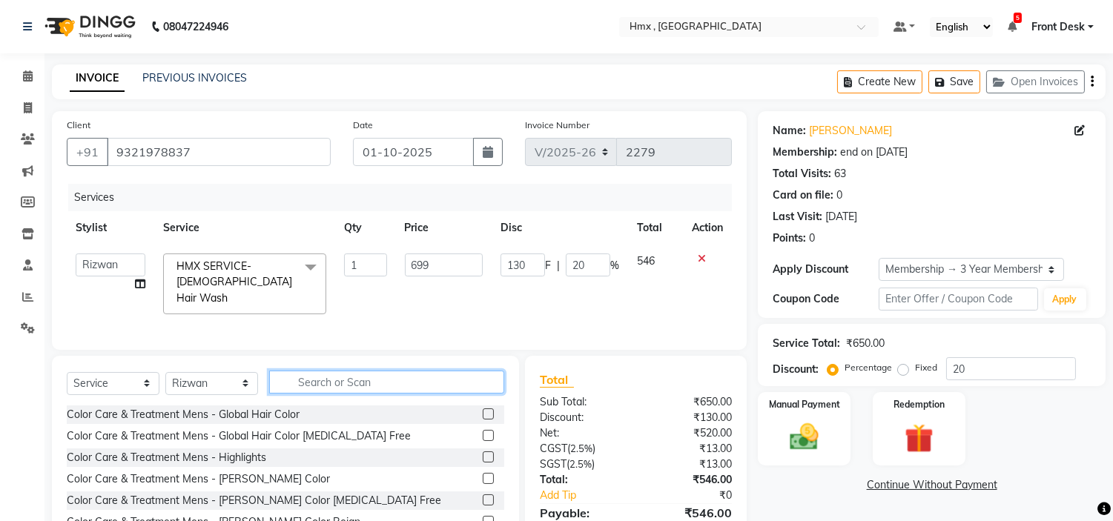
click at [334, 371] on input "text" at bounding box center [386, 382] width 235 height 23
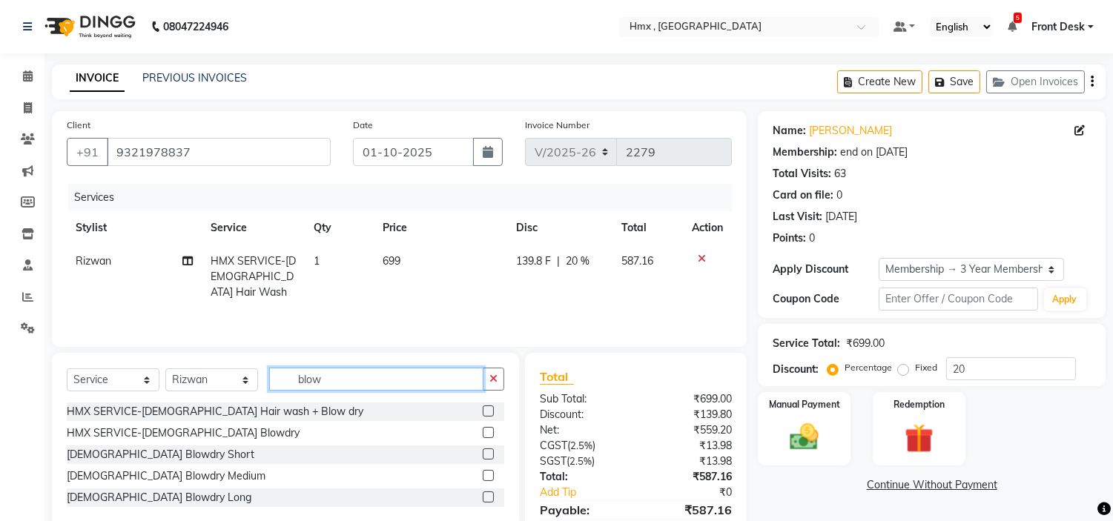
type input "blow"
click at [484, 431] on label at bounding box center [488, 432] width 11 height 11
click at [484, 431] on input "checkbox" at bounding box center [488, 434] width 10 height 10
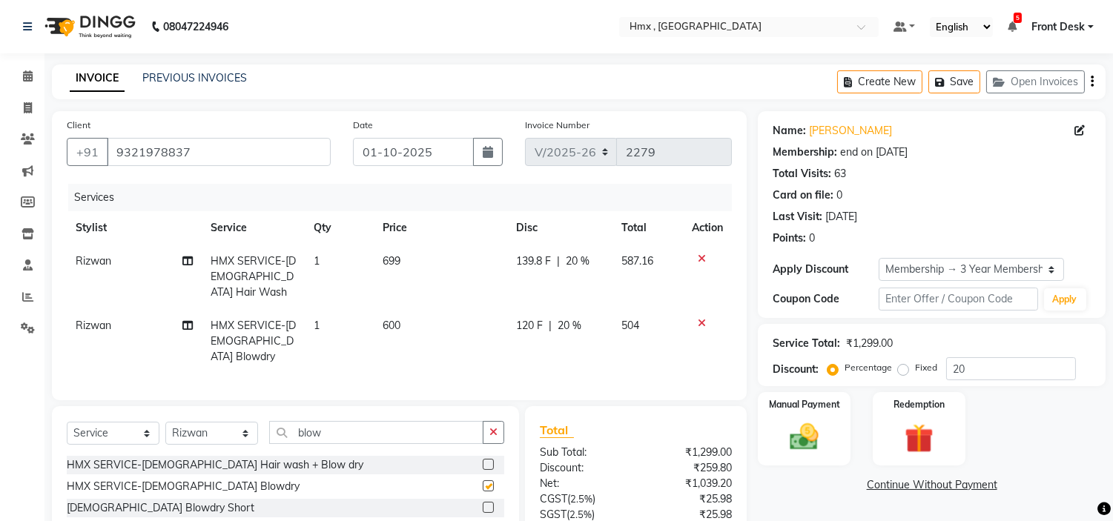
checkbox input "false"
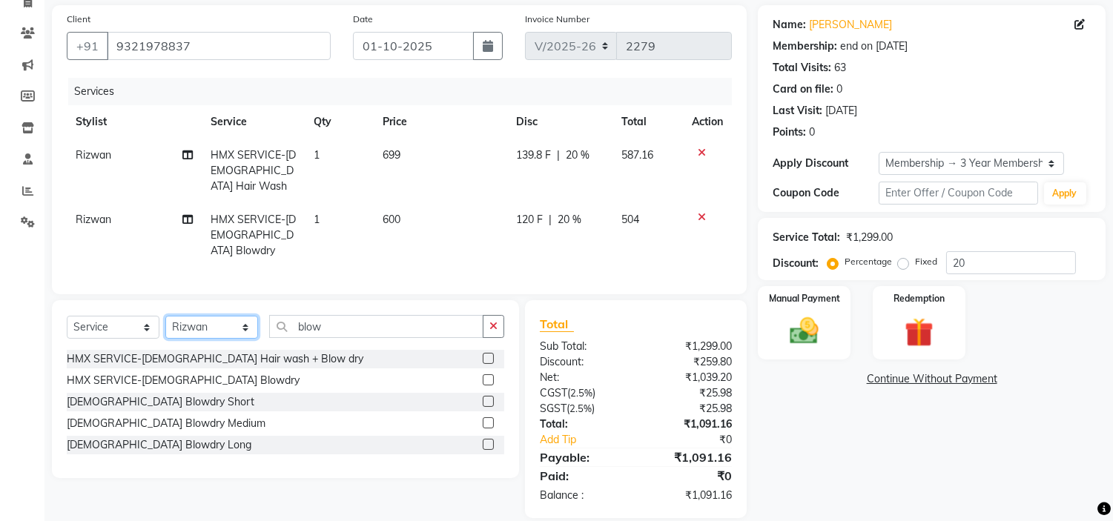
click at [226, 316] on select "Select Stylist Aakash Azhar Bilal Dawood Front Desk Kaikasha Shaikh Mohsin Rizw…" at bounding box center [211, 327] width 93 height 23
select select "39098"
click at [165, 316] on select "Select Stylist Aakash Azhar Bilal Dawood Front Desk Kaikasha Shaikh Mohsin Rizw…" at bounding box center [211, 327] width 93 height 23
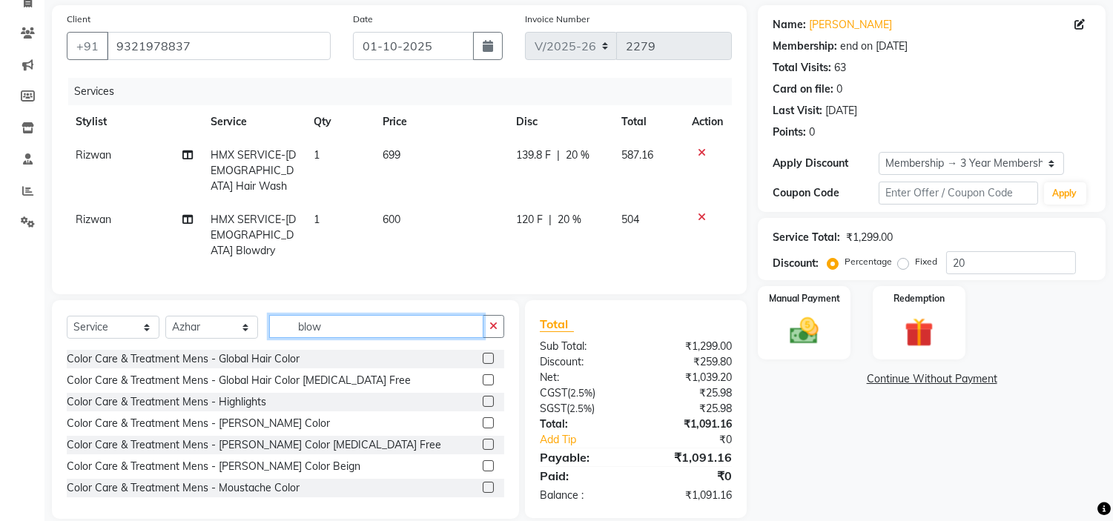
click at [364, 315] on input "blow" at bounding box center [376, 326] width 214 height 23
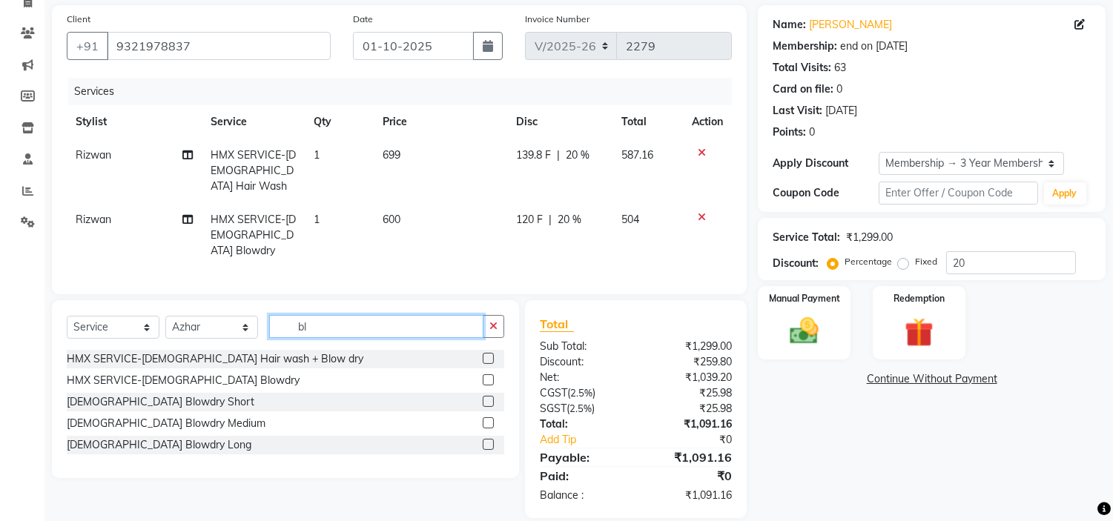
type input "b"
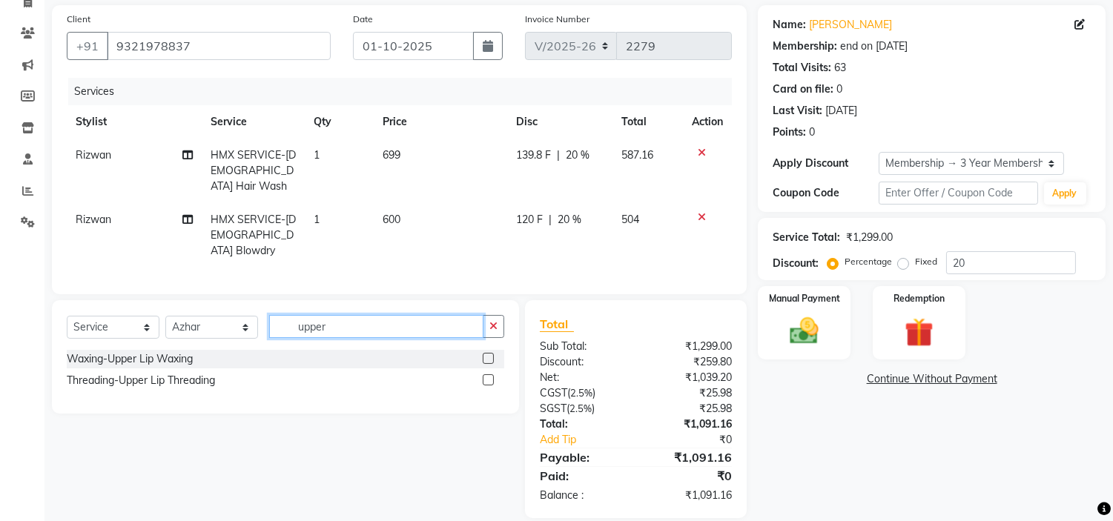
type input "upper"
click at [485, 375] on label at bounding box center [488, 380] width 11 height 11
click at [485, 376] on input "checkbox" at bounding box center [488, 381] width 10 height 10
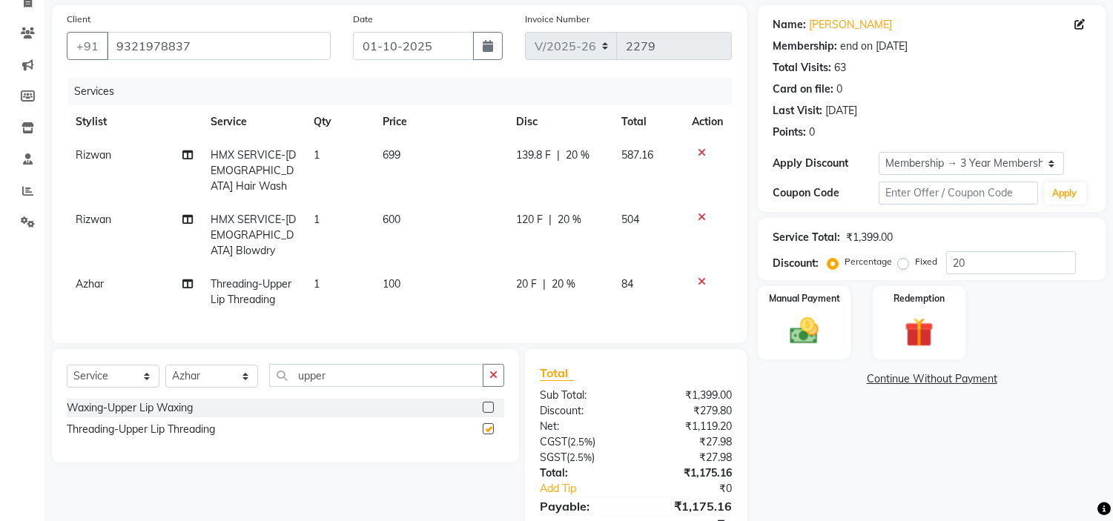
checkbox input "false"
click at [250, 211] on td "HMX SERVICE-Female Blowdry" at bounding box center [253, 235] width 103 height 65
select select "76837"
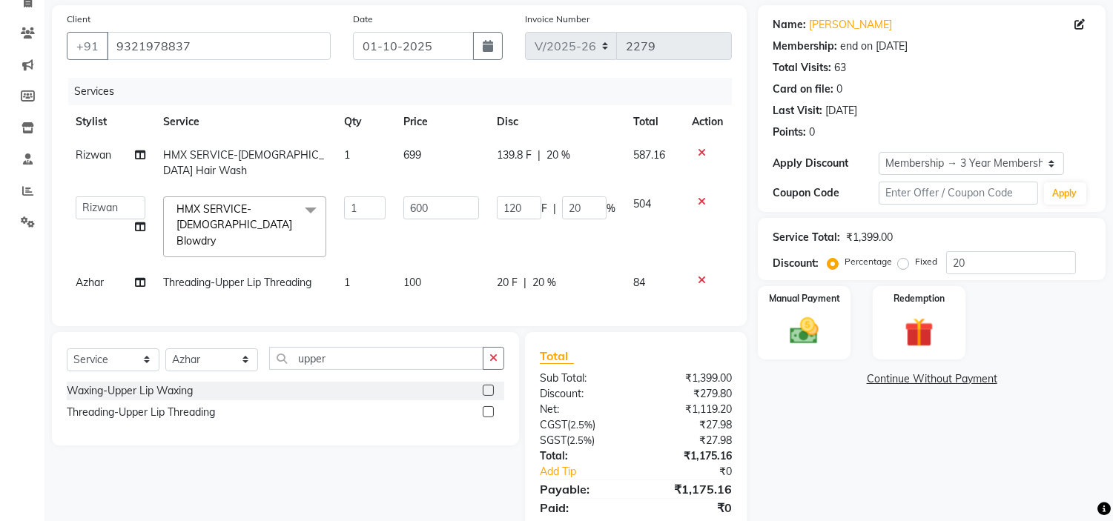
click at [268, 202] on span "HMX SERVICE-Female Blowdry x" at bounding box center [238, 225] width 131 height 47
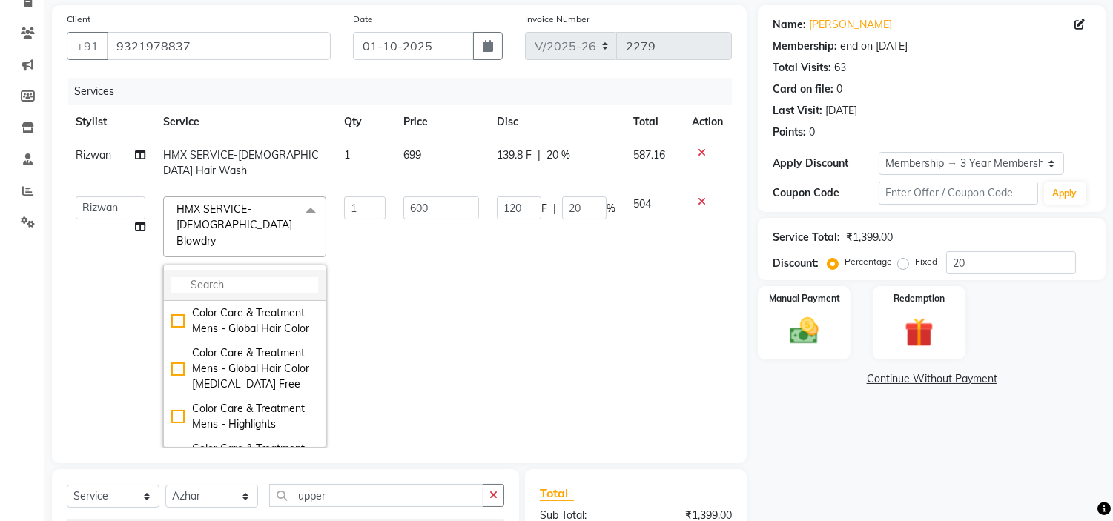
click at [271, 277] on input "multiselect-search" at bounding box center [244, 285] width 147 height 16
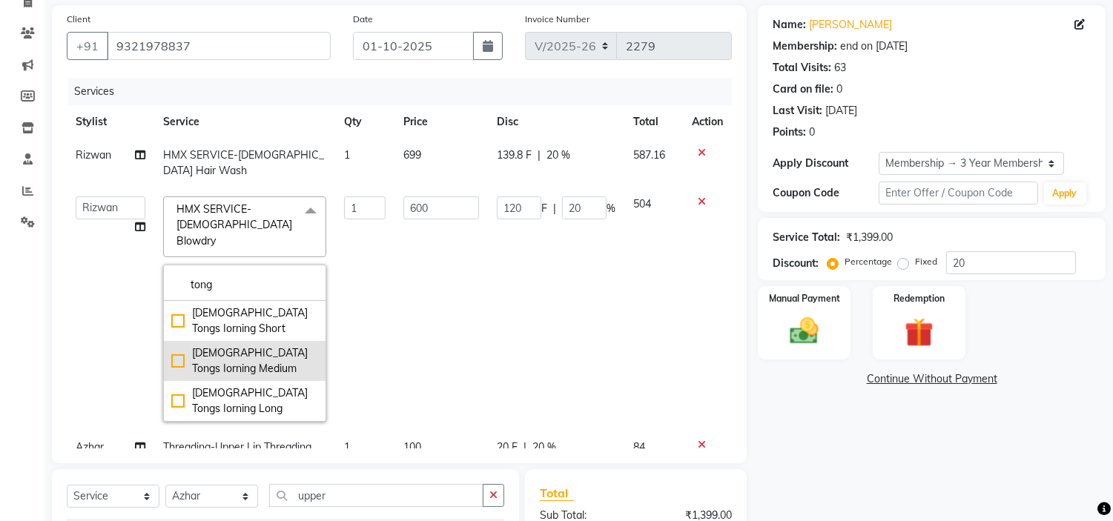
type input "tong"
click at [178, 346] on div "Female Tongs Iorning Medium" at bounding box center [244, 361] width 147 height 31
checkbox input "true"
type input "850"
type input "170"
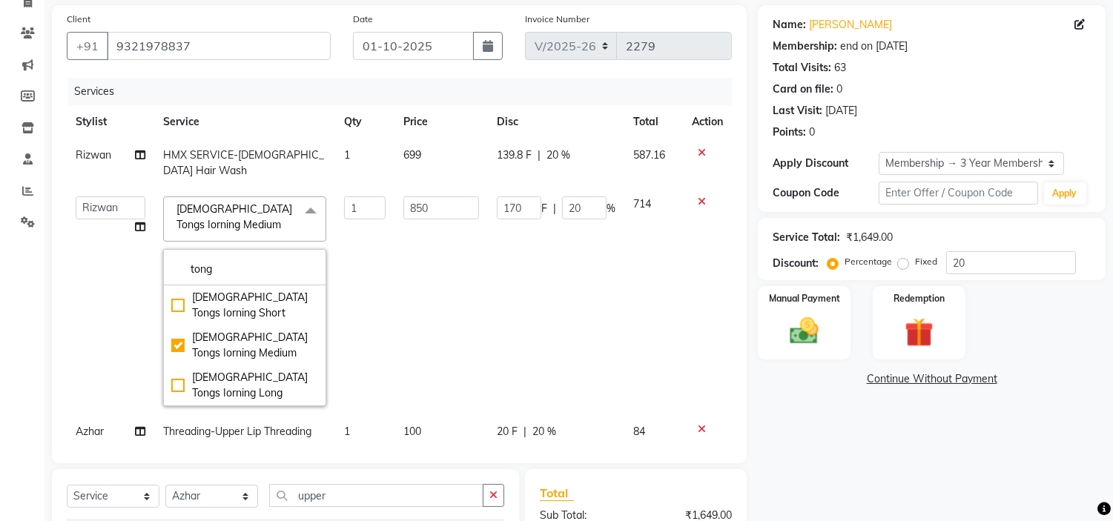
click at [409, 234] on td "850" at bounding box center [441, 302] width 93 height 228
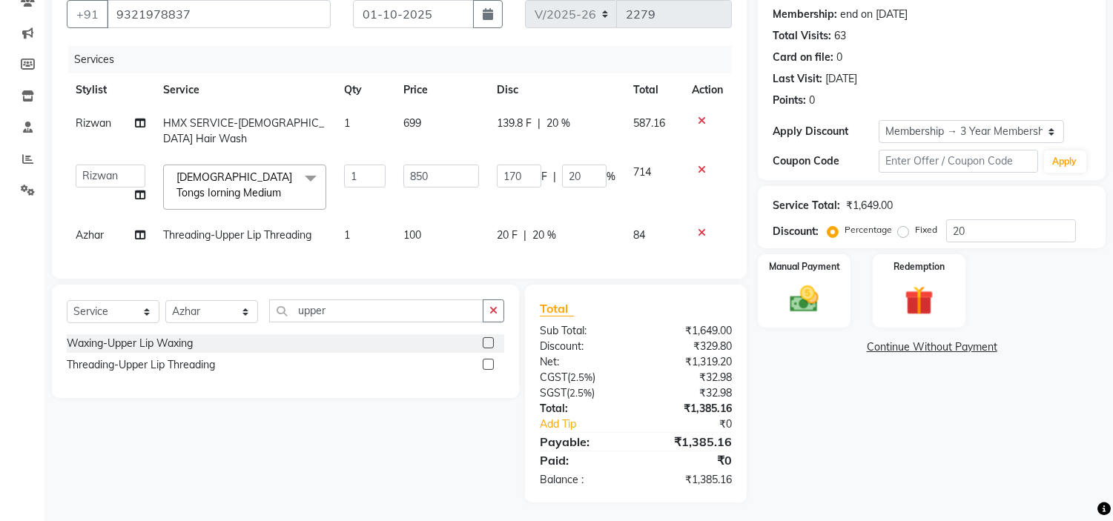
scroll to position [90, 0]
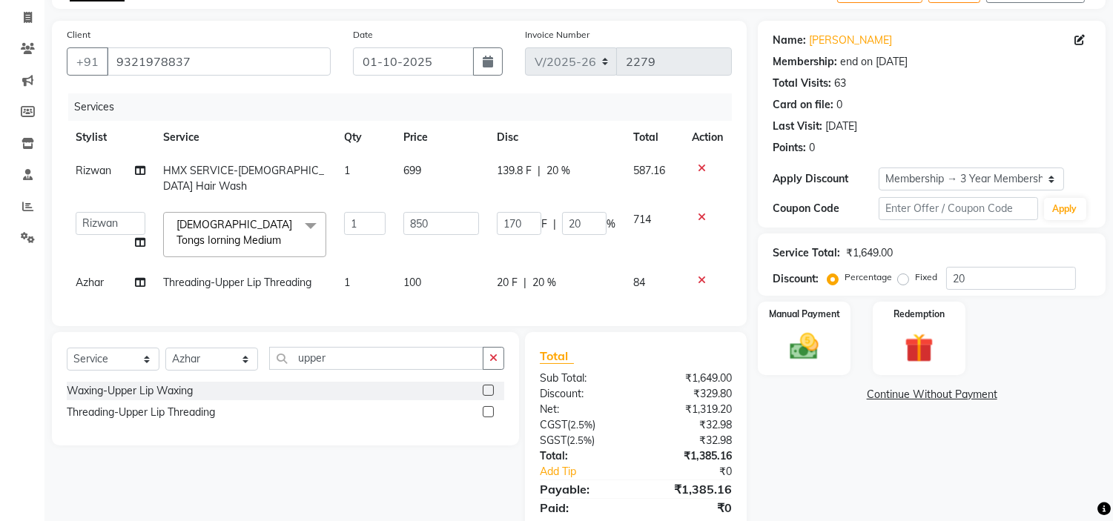
click at [438, 168] on td "699" at bounding box center [441, 178] width 93 height 49
select select "76837"
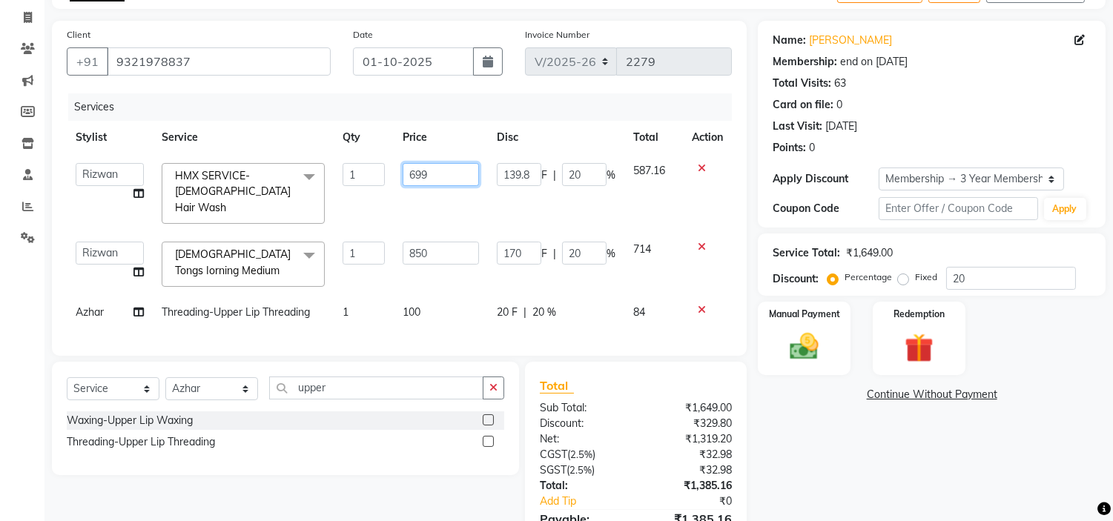
click at [445, 174] on input "699" at bounding box center [441, 174] width 76 height 23
type input "600"
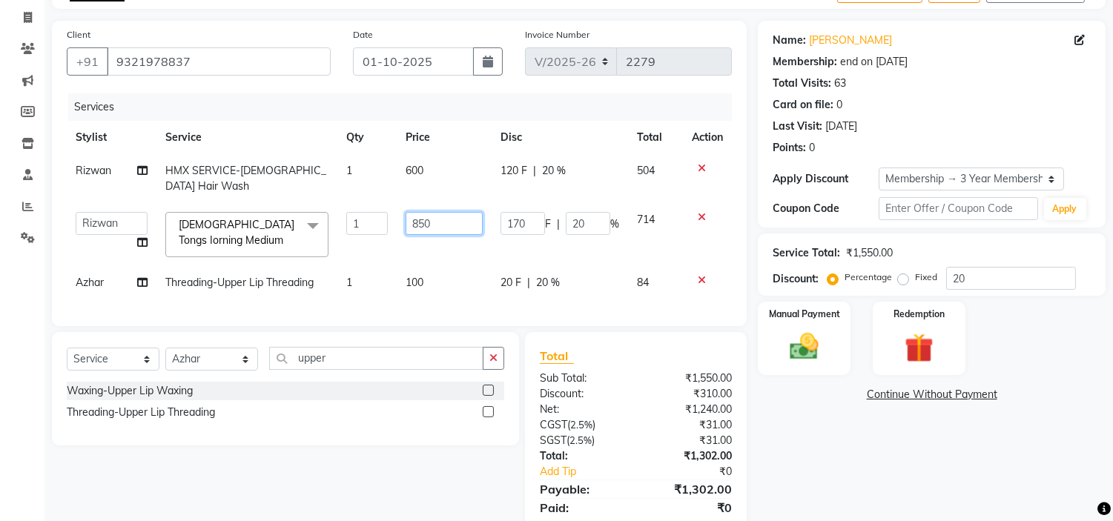
click at [441, 240] on td "850" at bounding box center [444, 234] width 95 height 63
type input "8"
type input "1000"
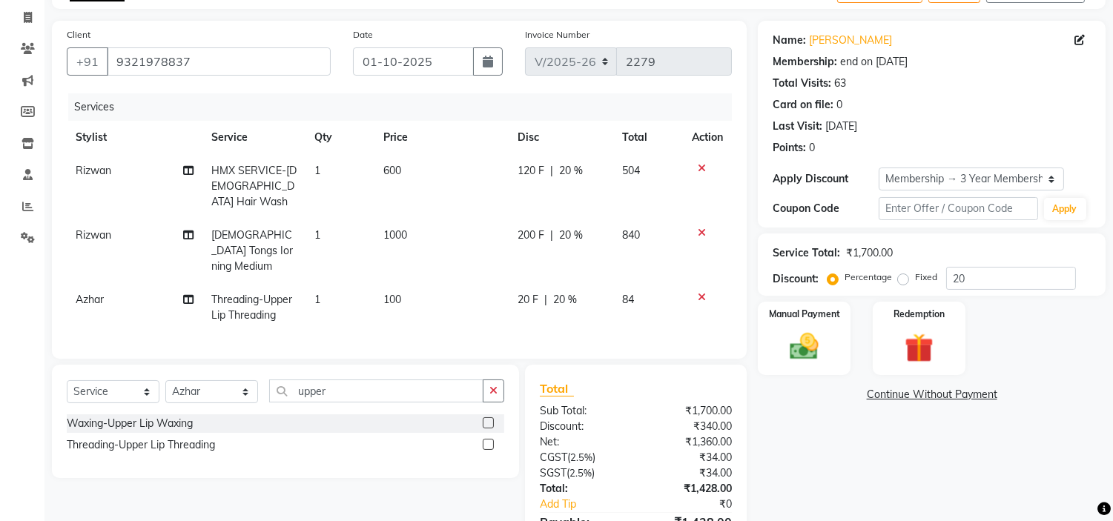
click at [450, 239] on td "1000" at bounding box center [442, 251] width 134 height 65
select select "76837"
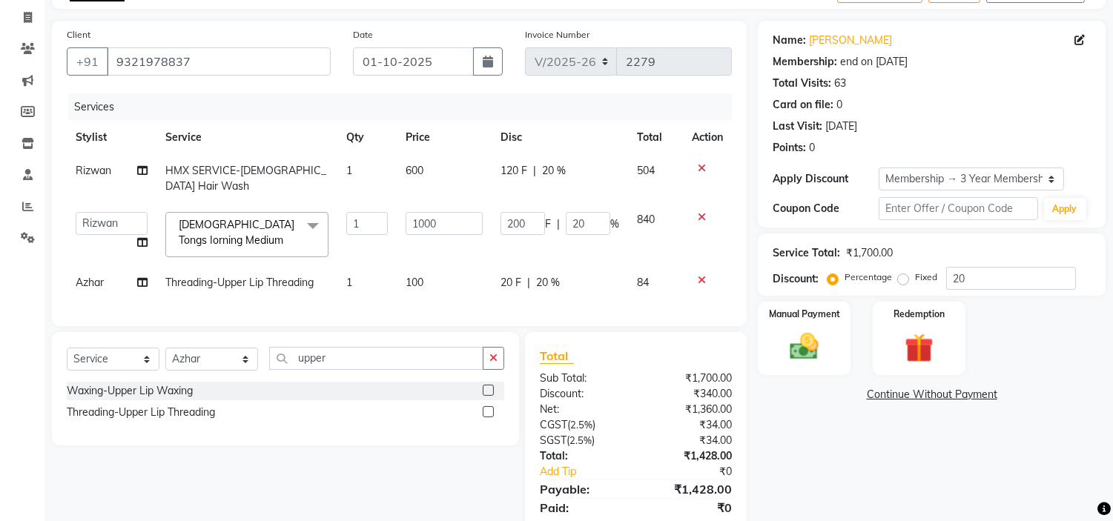
scroll to position [138, 0]
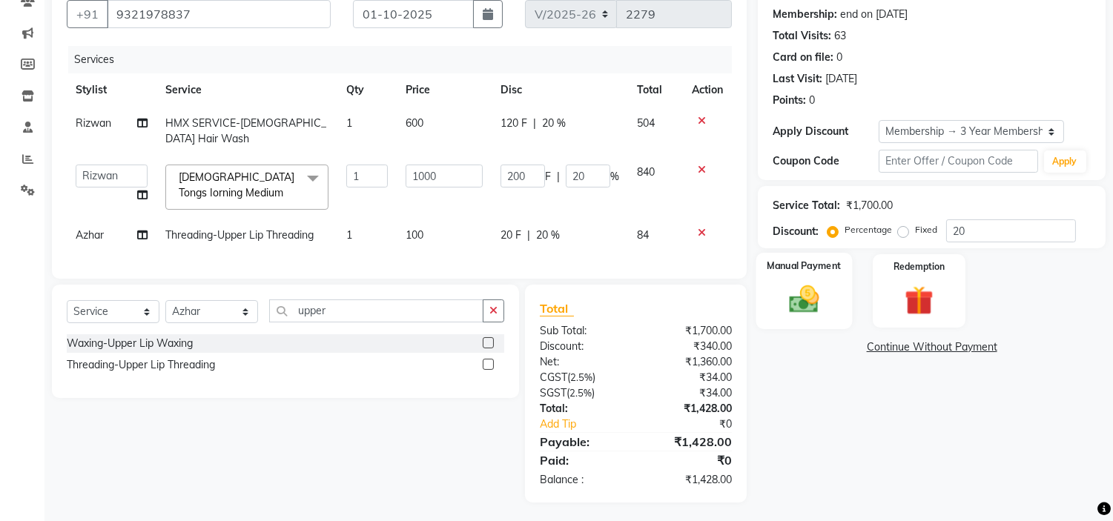
click at [797, 295] on img at bounding box center [804, 300] width 49 height 35
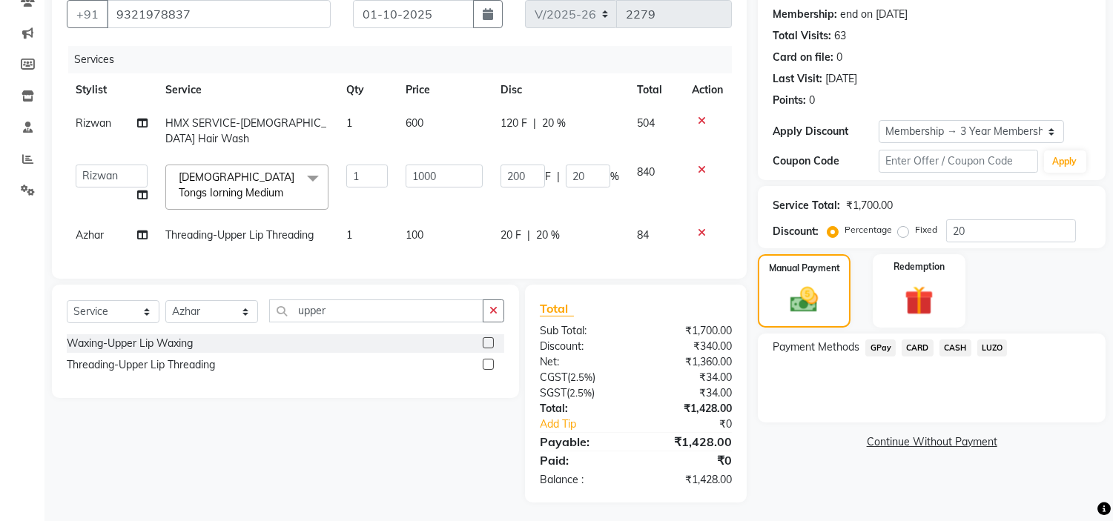
click at [886, 346] on span "GPay" at bounding box center [881, 348] width 30 height 17
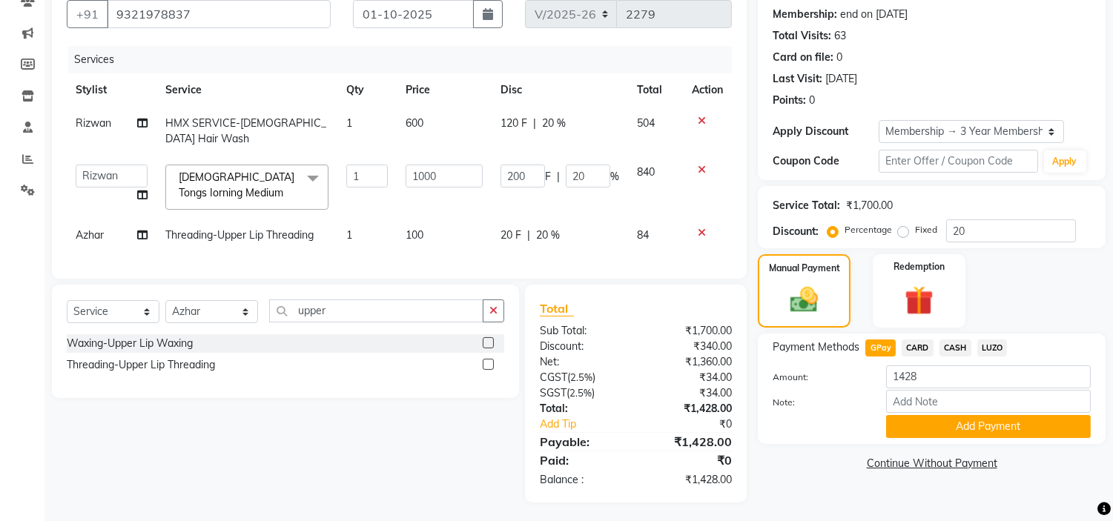
click at [999, 428] on button "Add Payment" at bounding box center [988, 426] width 205 height 23
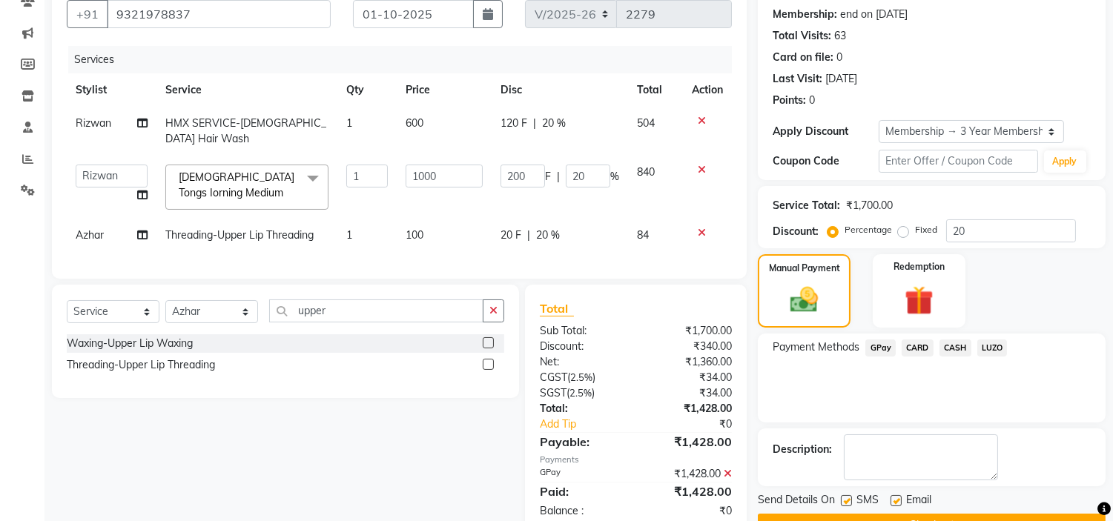
scroll to position [175, 0]
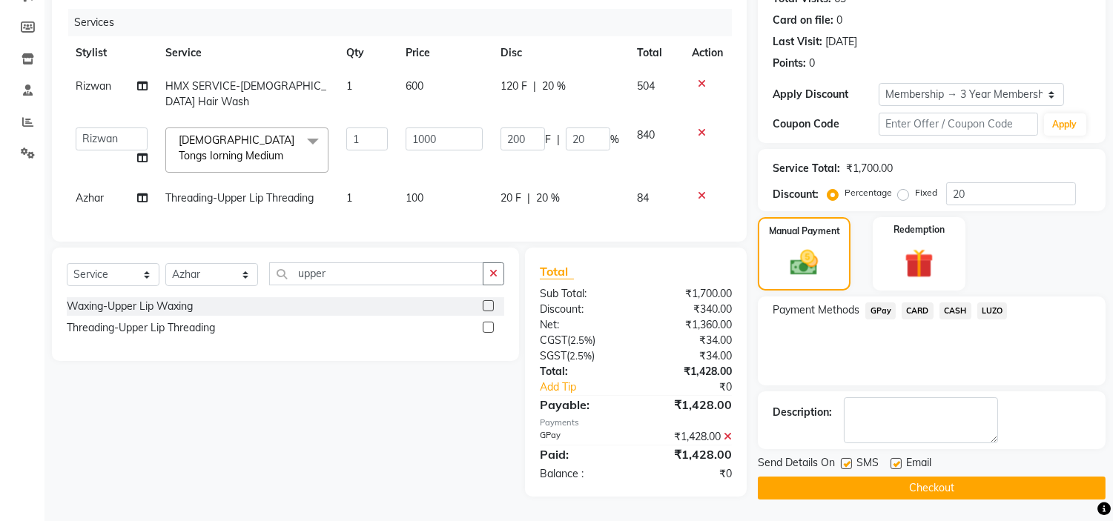
click at [985, 480] on button "Checkout" at bounding box center [932, 488] width 348 height 23
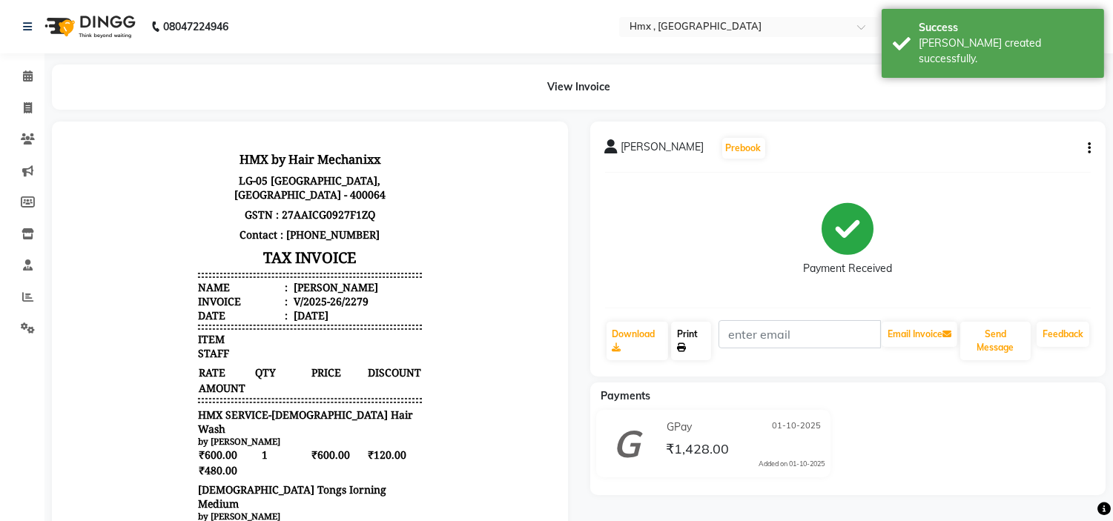
click at [696, 332] on link "Print" at bounding box center [691, 341] width 40 height 39
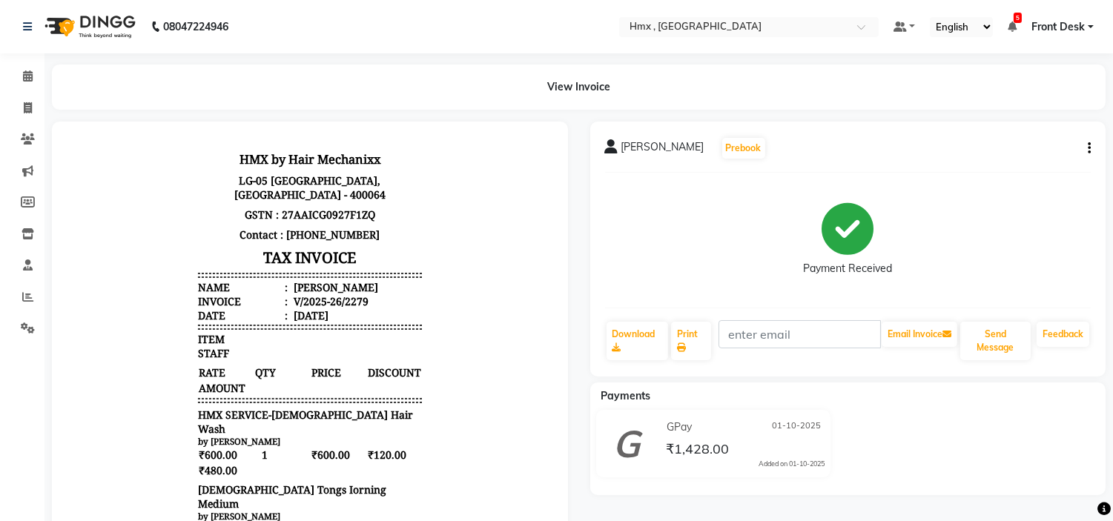
select select "service"
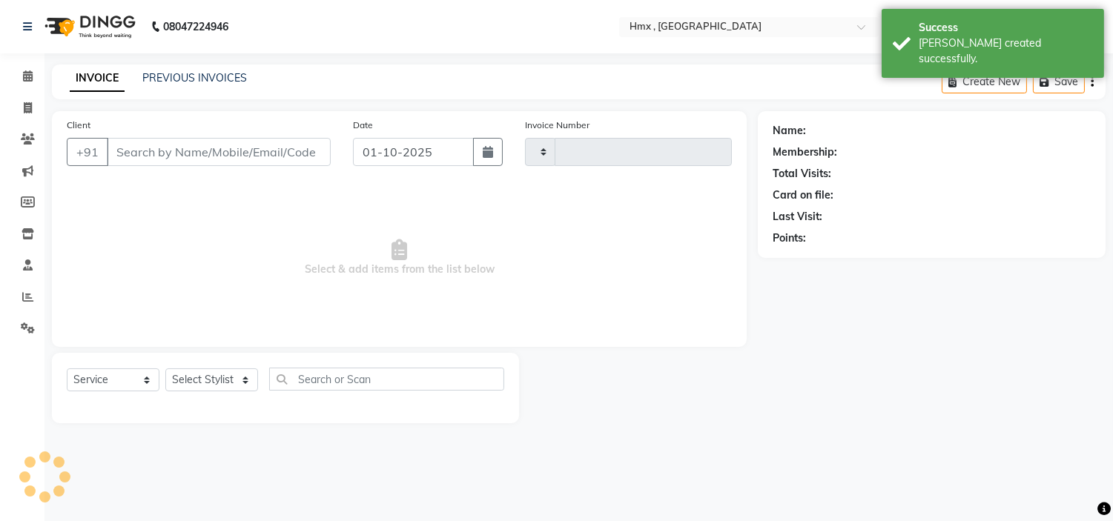
type input "2280"
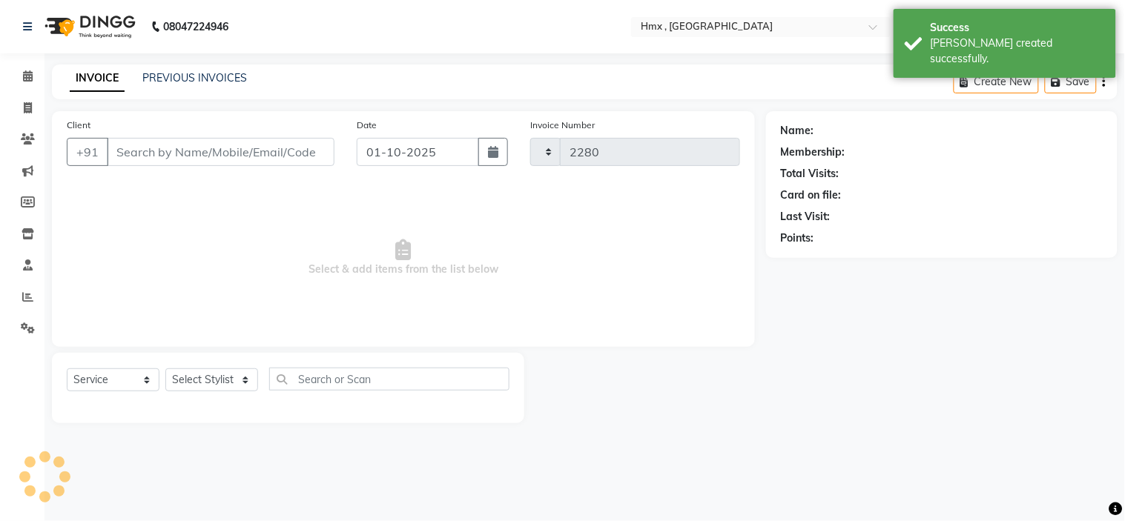
select select "5711"
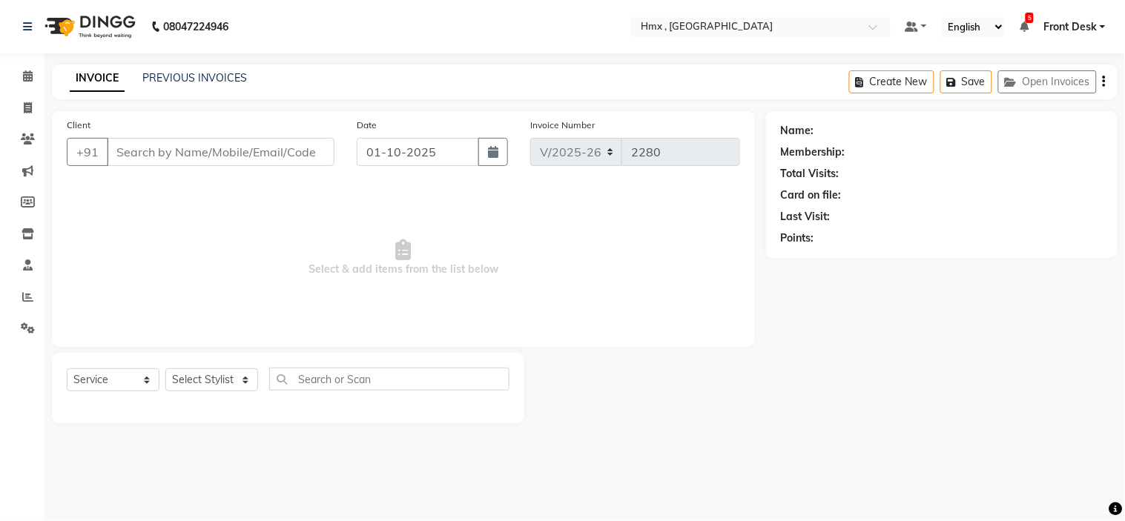
type input "9321978837"
select select "39098"
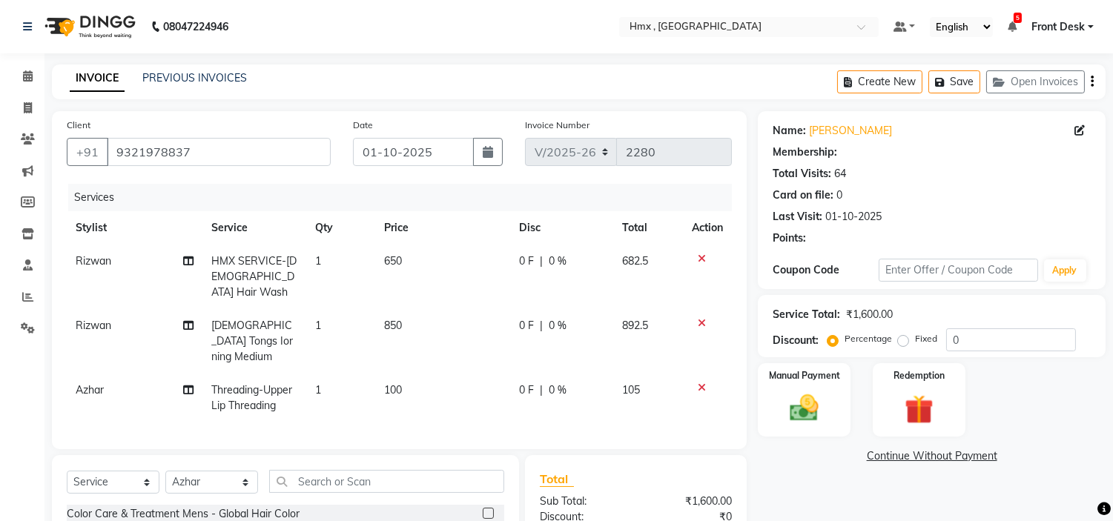
select select "1: Object"
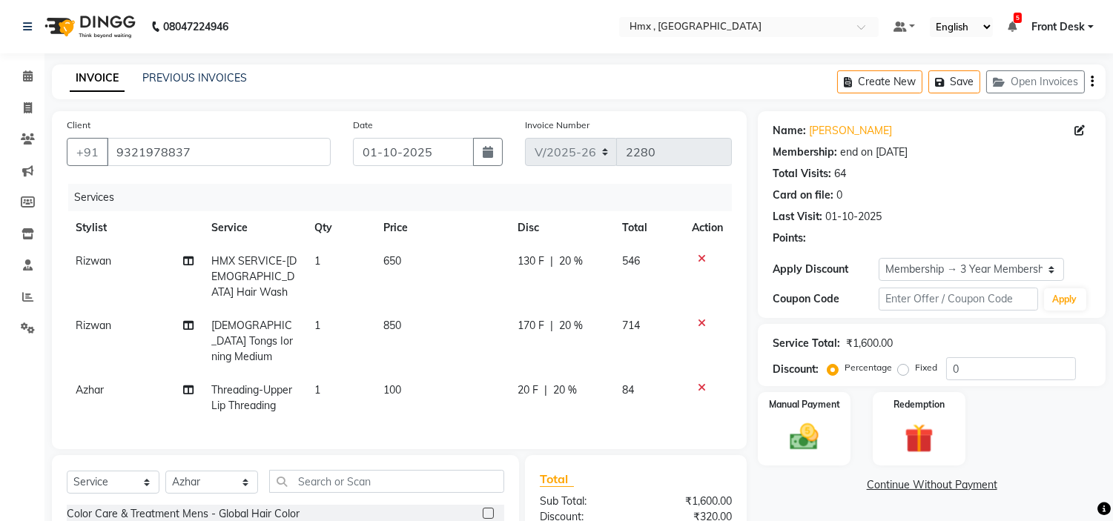
type input "20"
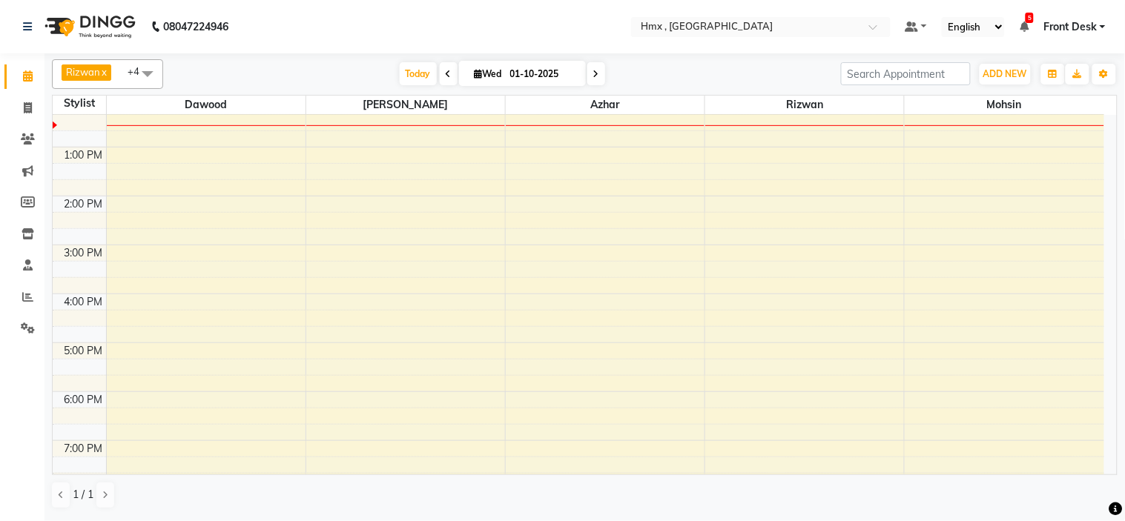
scroll to position [230, 0]
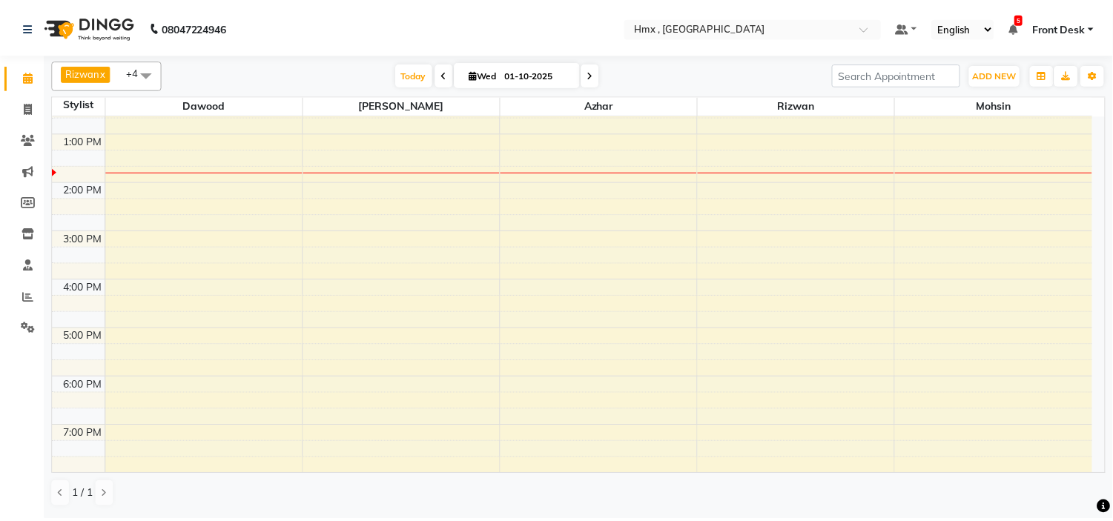
scroll to position [230, 0]
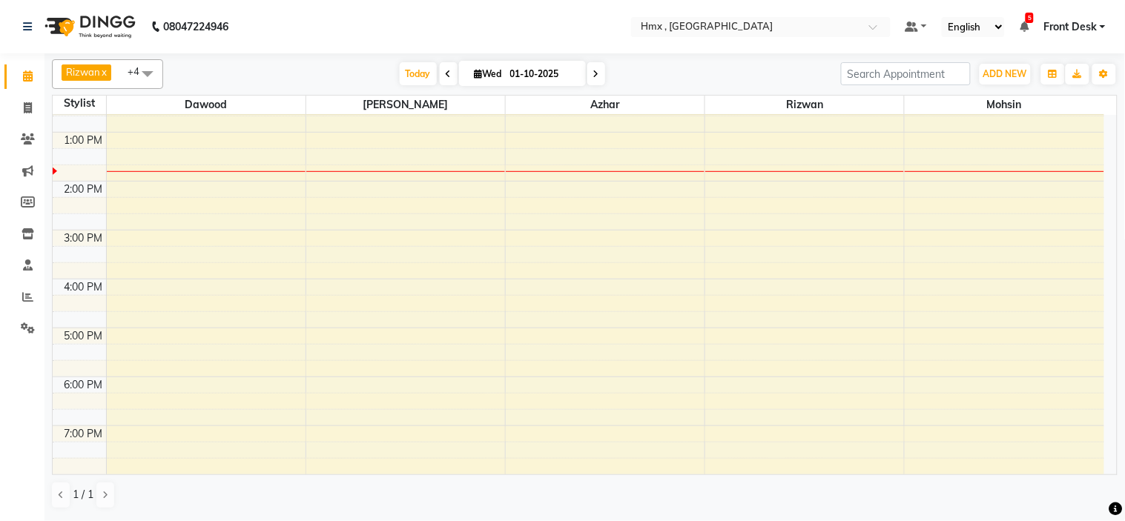
drag, startPoint x: 1124, startPoint y: 445, endPoint x: 1115, endPoint y: 470, distance: 26.0
click at [1122, 458] on div "Rizwan x Dawood x Sarita x Azhar x Mohsin x +4 Select All Dawood Sarita Azhar R…" at bounding box center [585, 286] width 1081 height 466
click at [27, 298] on icon at bounding box center [27, 296] width 11 height 11
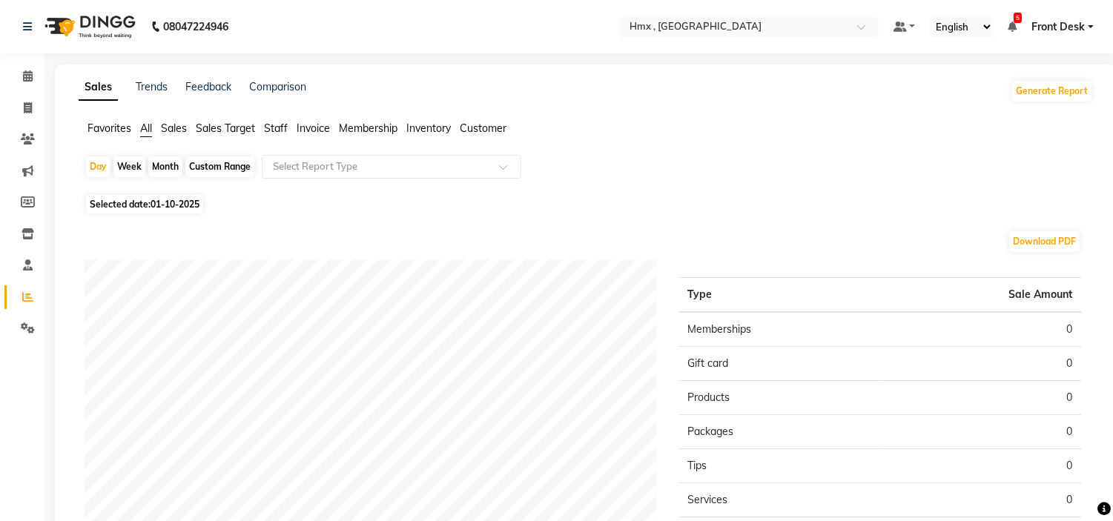
drag, startPoint x: 218, startPoint y: 162, endPoint x: 225, endPoint y: 175, distance: 15.3
click at [218, 163] on div "Custom Range" at bounding box center [219, 167] width 69 height 21
select select "10"
select select "2025"
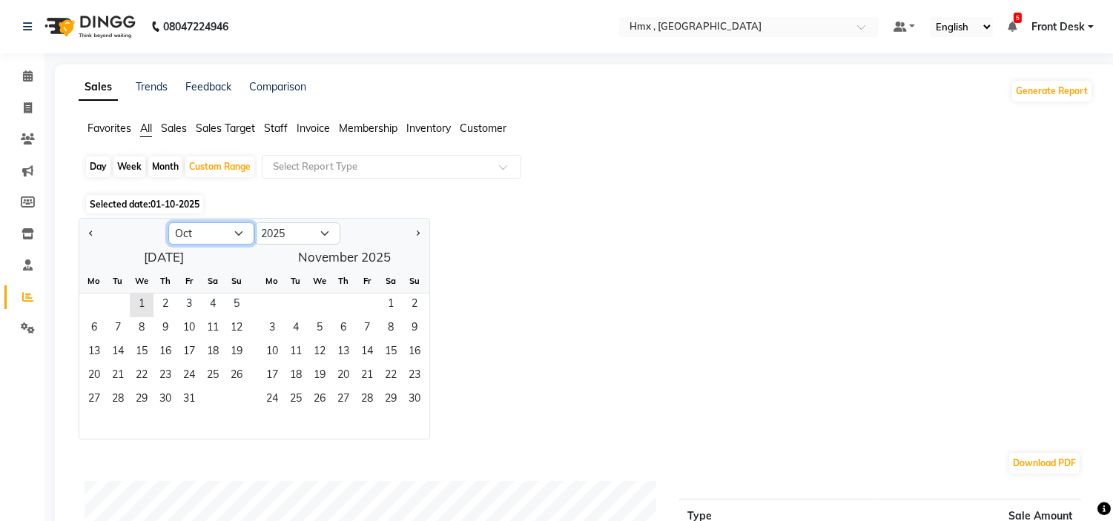
click at [243, 232] on select "Jan Feb Mar Apr May Jun Jul Aug Sep Oct Nov Dec" at bounding box center [211, 234] width 86 height 22
click at [168, 223] on select "Jan Feb Mar Apr May Jun Jul Aug Sep Oct Nov Dec" at bounding box center [211, 234] width 86 height 22
click at [139, 304] on span "1" at bounding box center [142, 306] width 24 height 24
click at [195, 398] on span "31" at bounding box center [189, 401] width 24 height 24
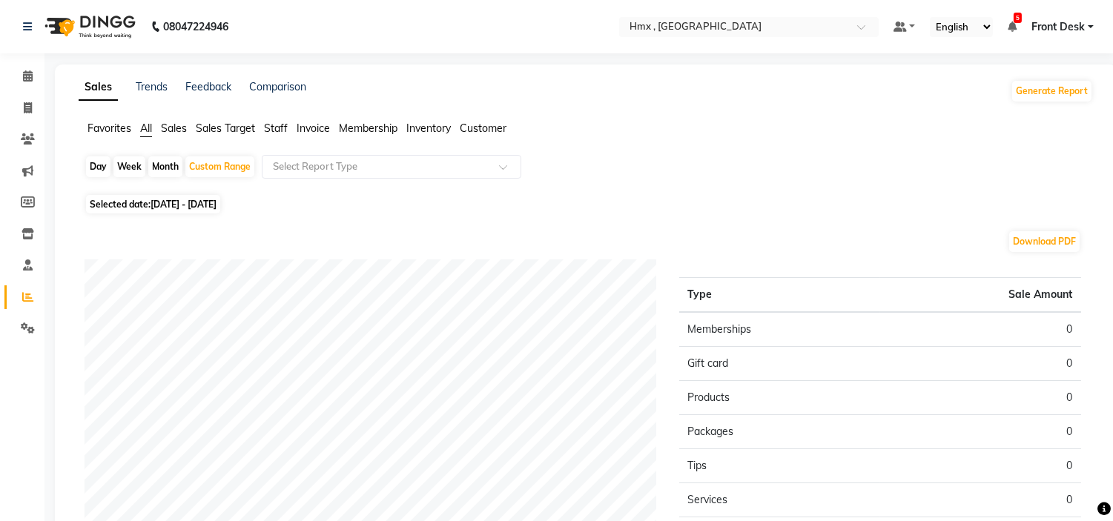
click at [146, 127] on span "All" at bounding box center [146, 128] width 12 height 13
click at [406, 167] on input "text" at bounding box center [377, 166] width 214 height 15
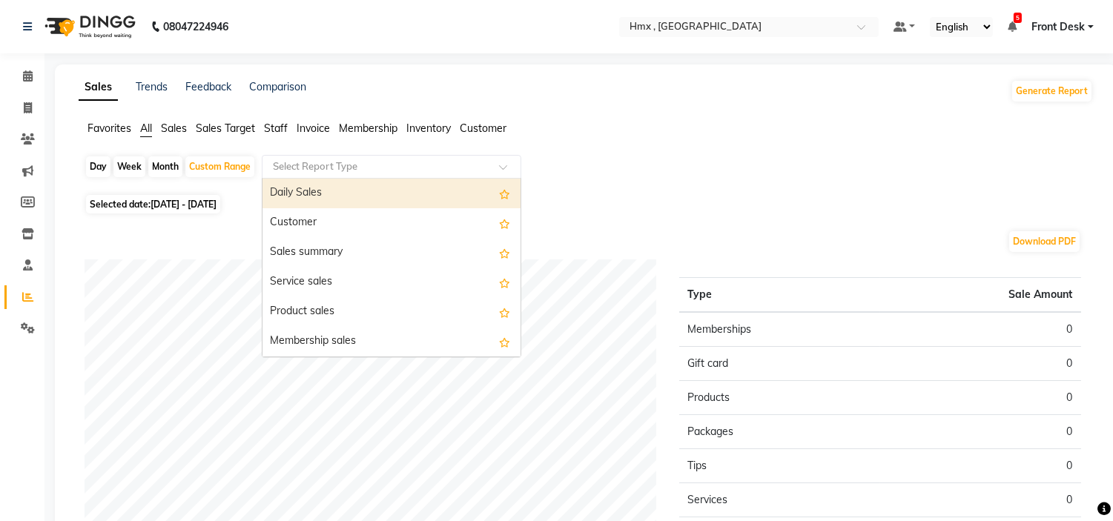
click at [405, 190] on div "Daily Sales" at bounding box center [392, 194] width 258 height 30
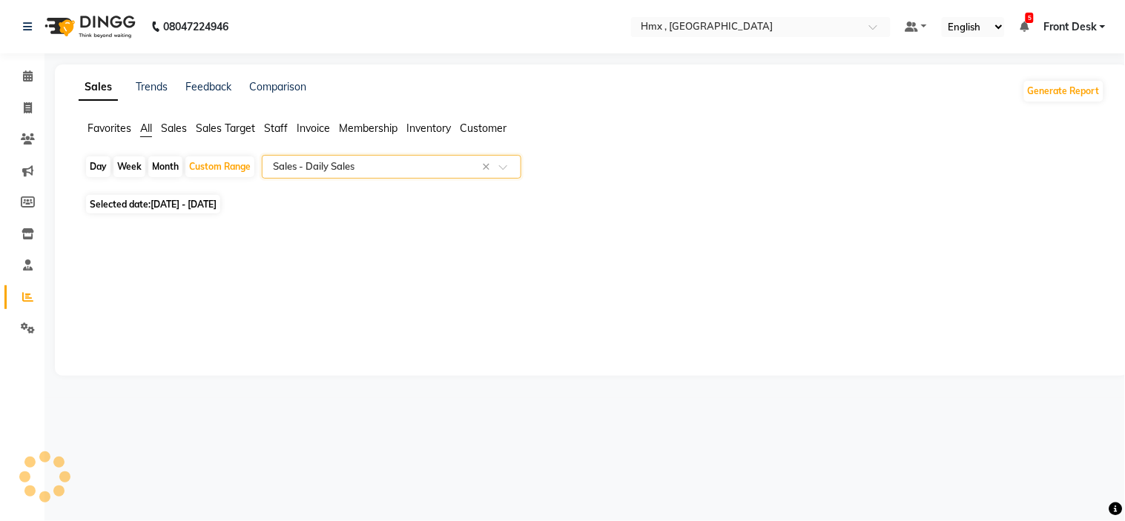
select select "filtered_report"
select select "csv"
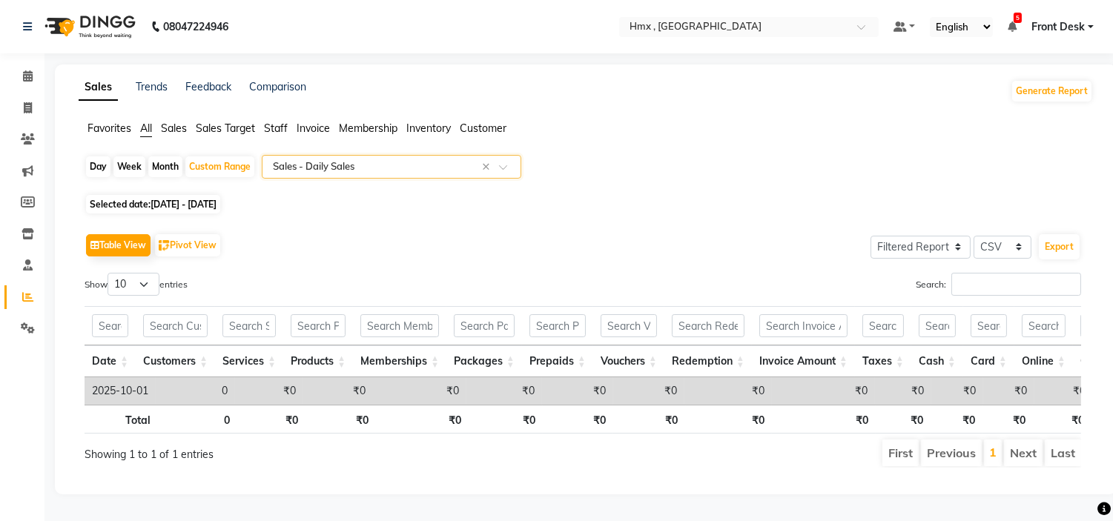
click at [500, 168] on span at bounding box center [508, 171] width 19 height 15
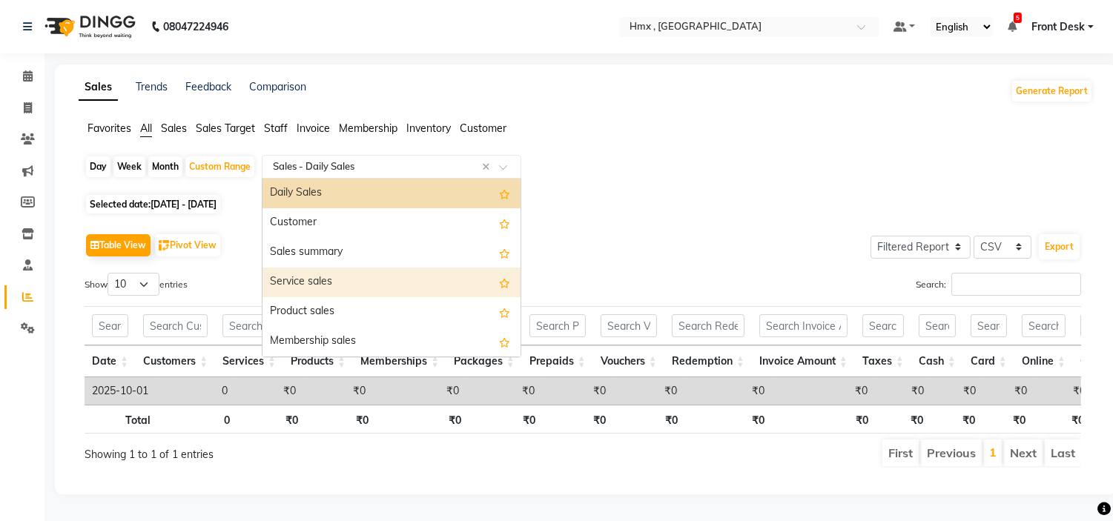
click at [708, 171] on div "Day Week Month Custom Range Select Report Type × Sales - Daily Sales × Daily Sa…" at bounding box center [586, 173] width 1003 height 36
